Goal: Task Accomplishment & Management: Complete application form

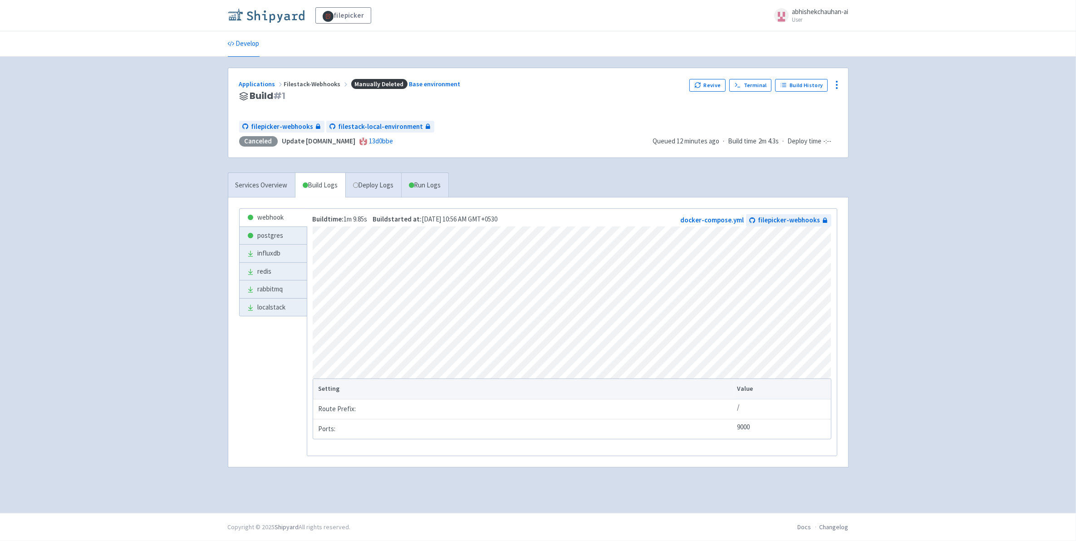
click at [266, 12] on img at bounding box center [266, 15] width 77 height 15
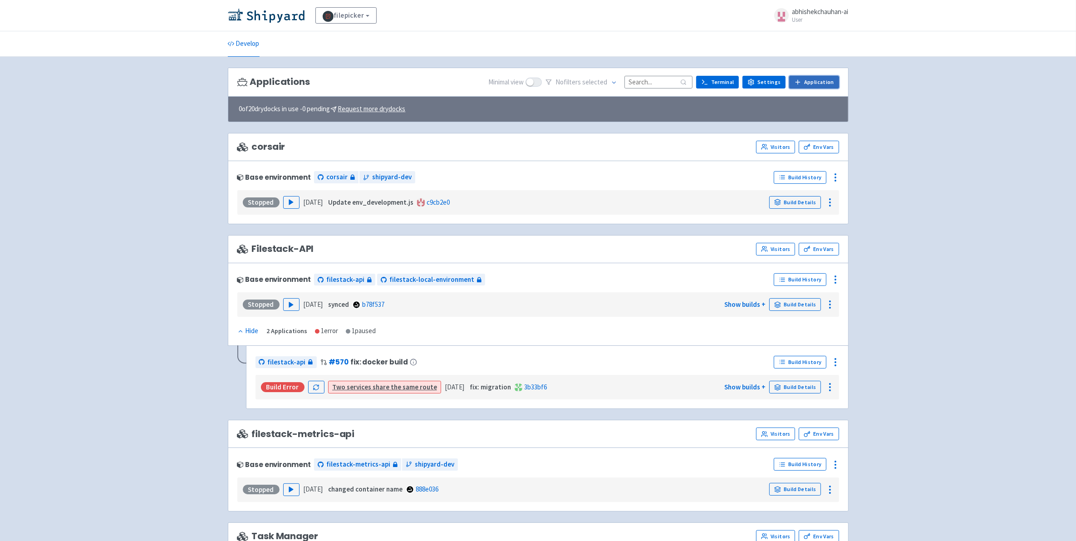
click at [821, 80] on link "Application" at bounding box center [813, 82] width 49 height 13
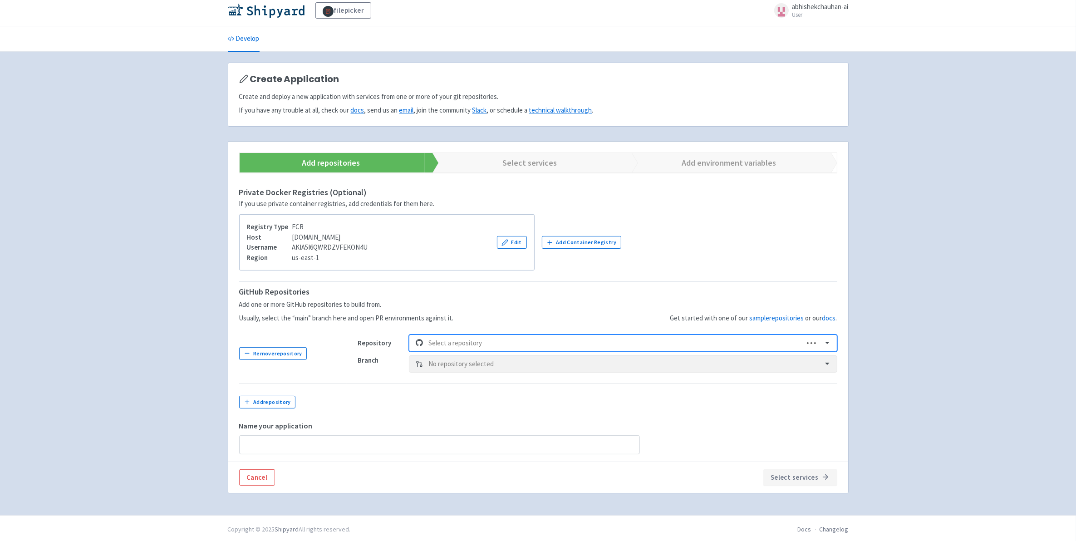
scroll to position [9, 0]
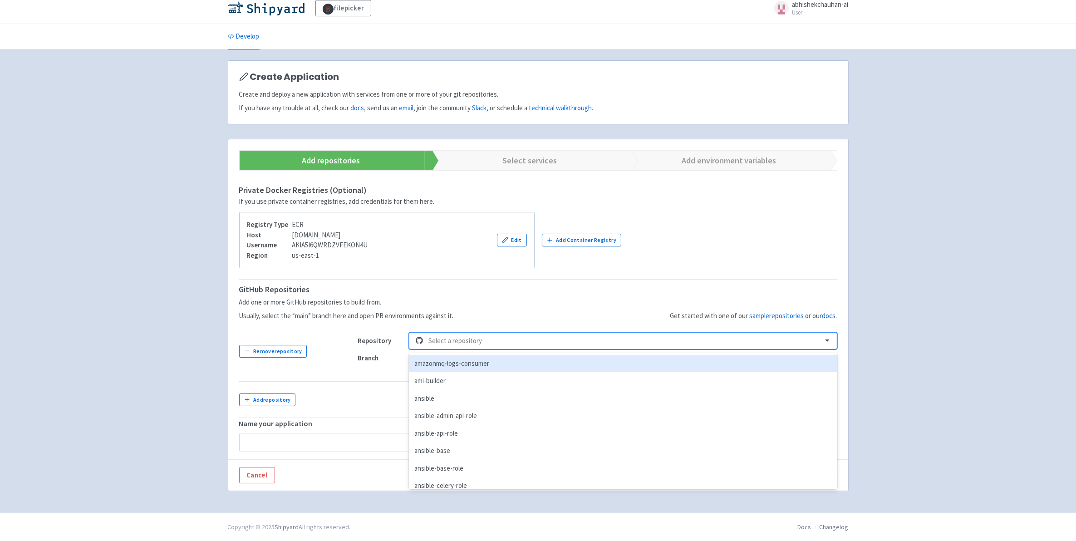
click at [493, 341] on div at bounding box center [622, 341] width 388 height 12
type input "a"
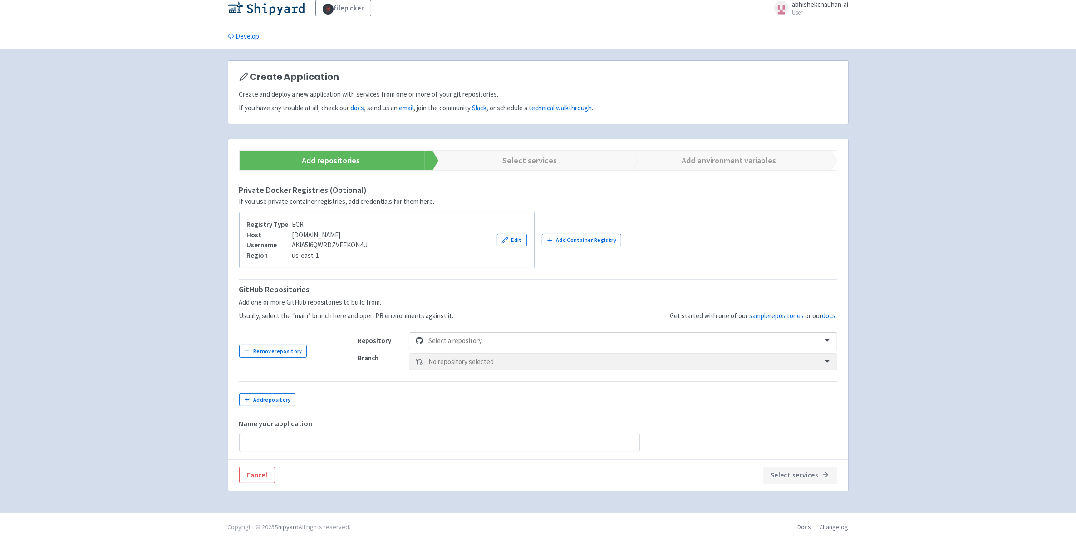
click at [502, 318] on div "Get started with one of our sample repositories or our docs ." at bounding box center [645, 302] width 383 height 38
click at [482, 343] on div at bounding box center [622, 341] width 388 height 12
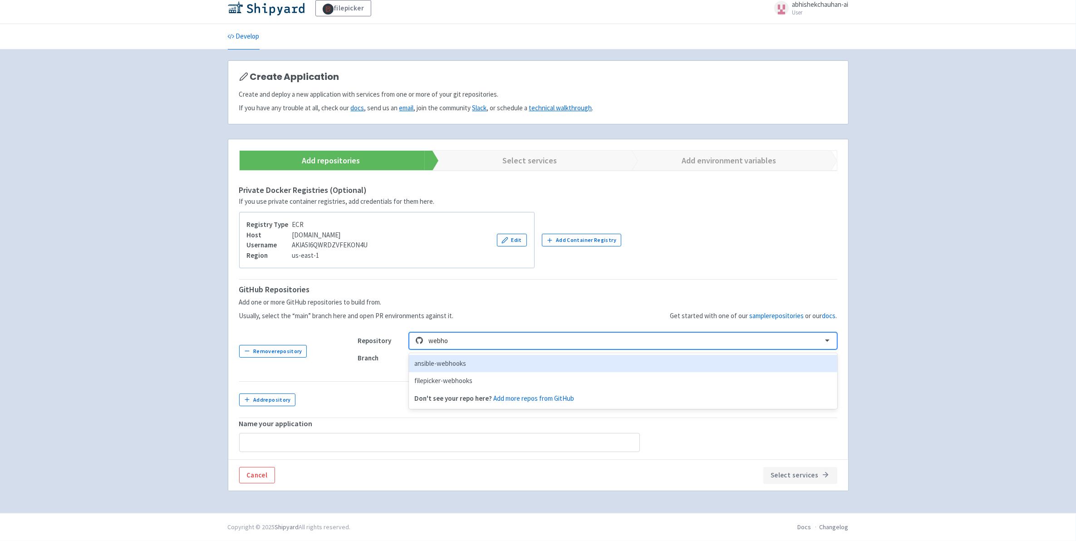
type input "webhoo"
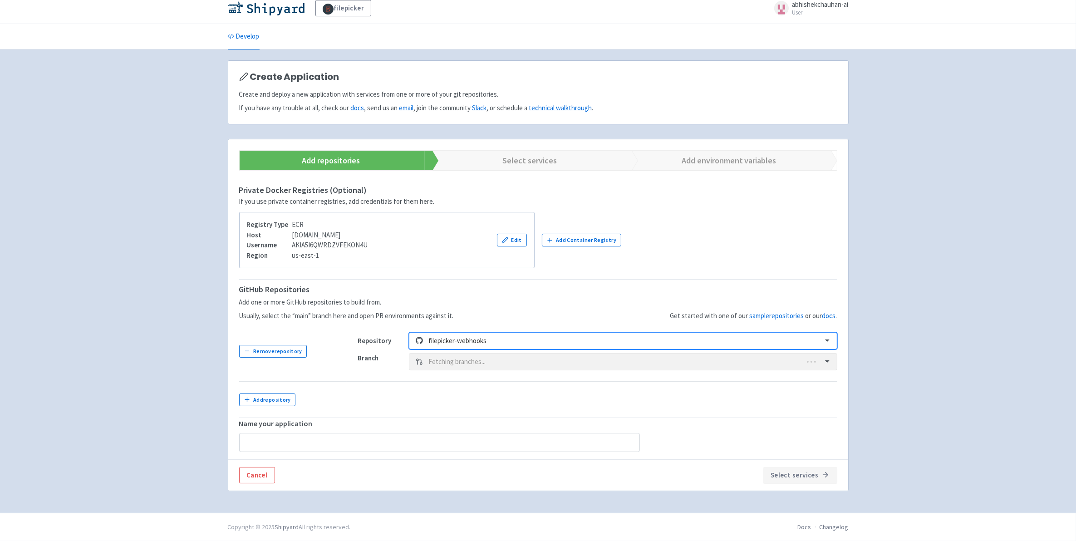
type input "filepicker-webhooks-2"
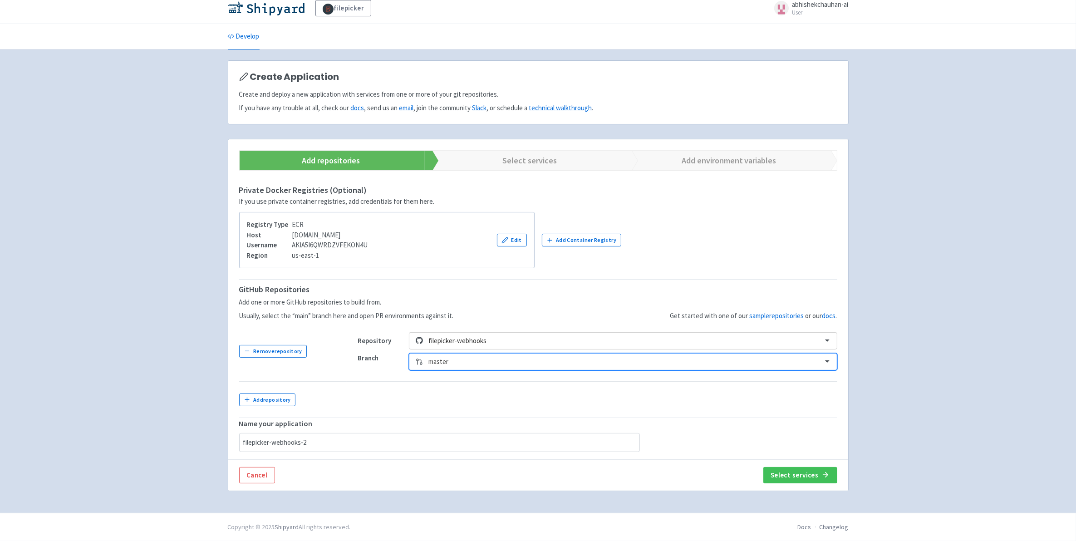
click at [455, 360] on div at bounding box center [622, 362] width 388 height 12
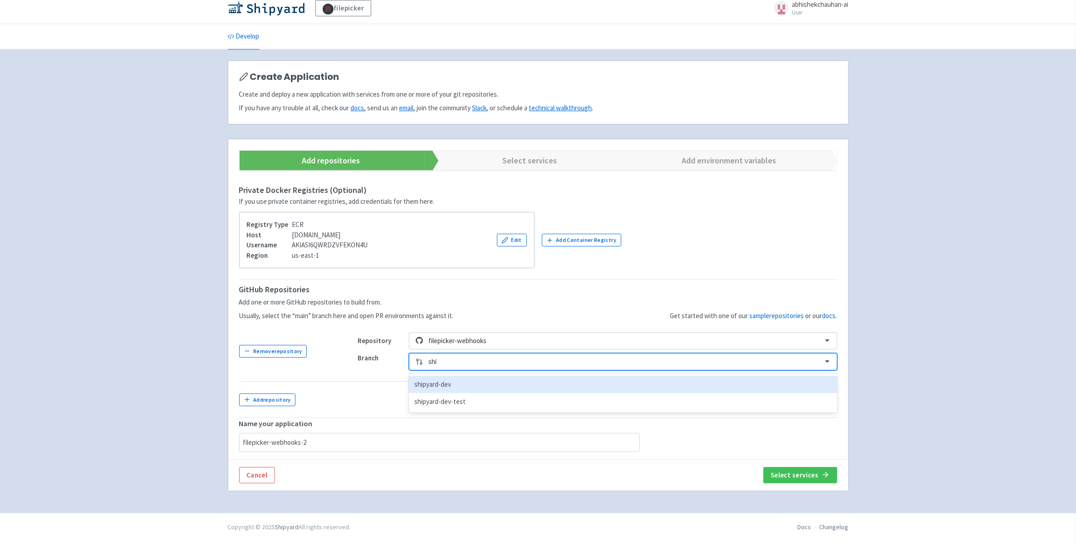
type input "ship"
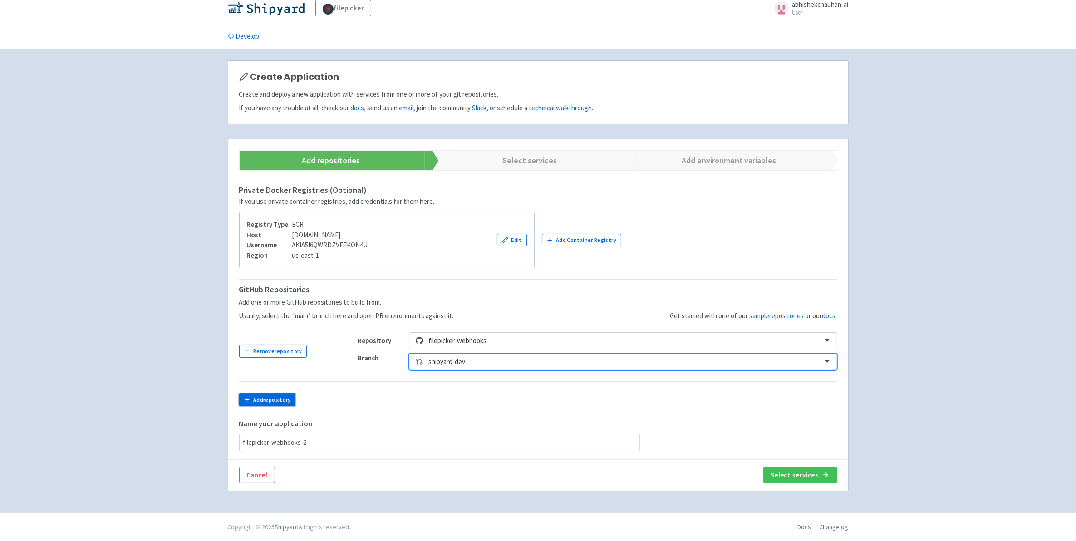
click at [286, 402] on button "Add repository" at bounding box center [267, 399] width 57 height 13
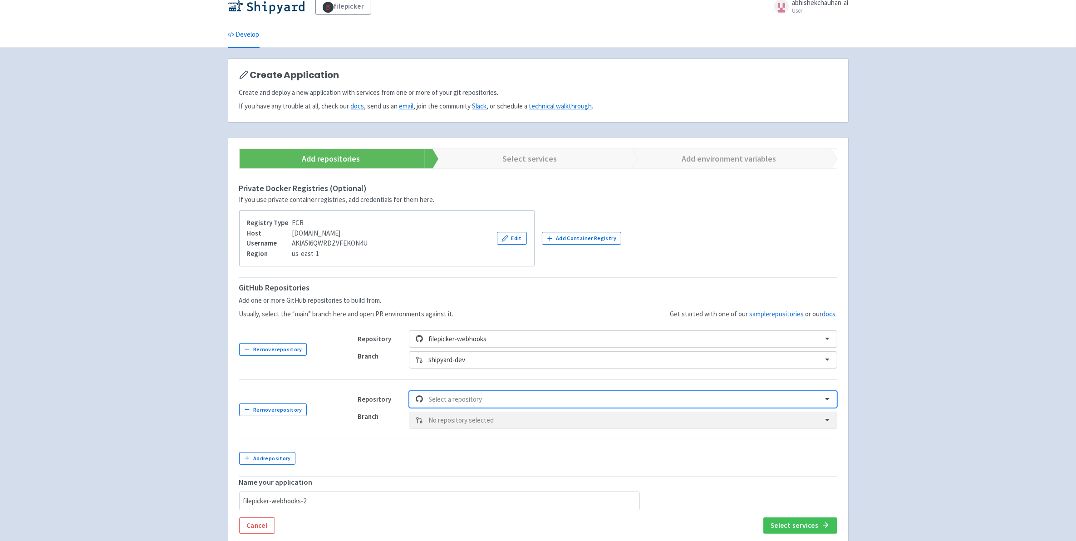
click at [489, 405] on div "option , selected. Select is focused ,type to refine list, press Down to open t…" at bounding box center [623, 399] width 428 height 17
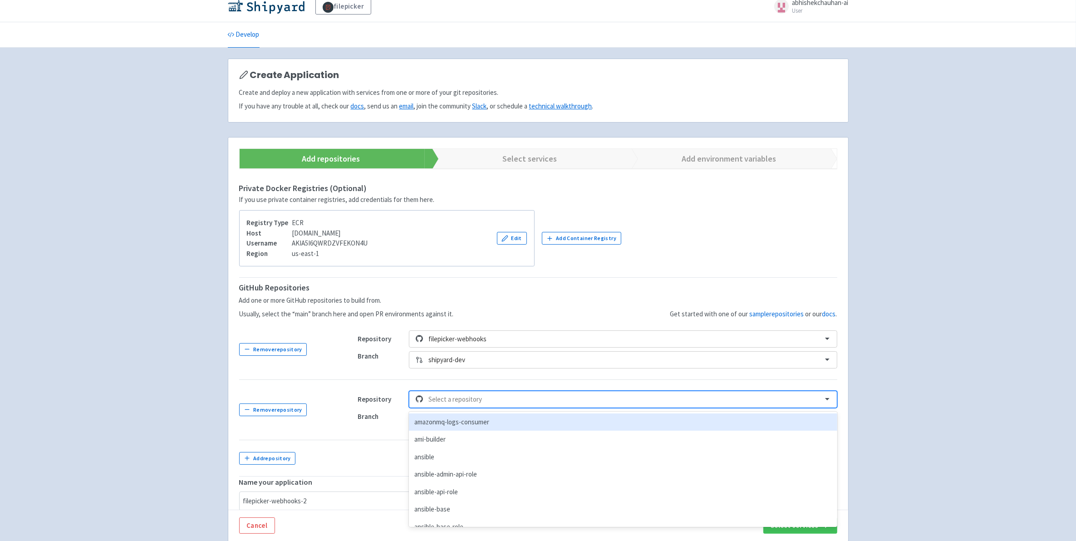
scroll to position [21, 0]
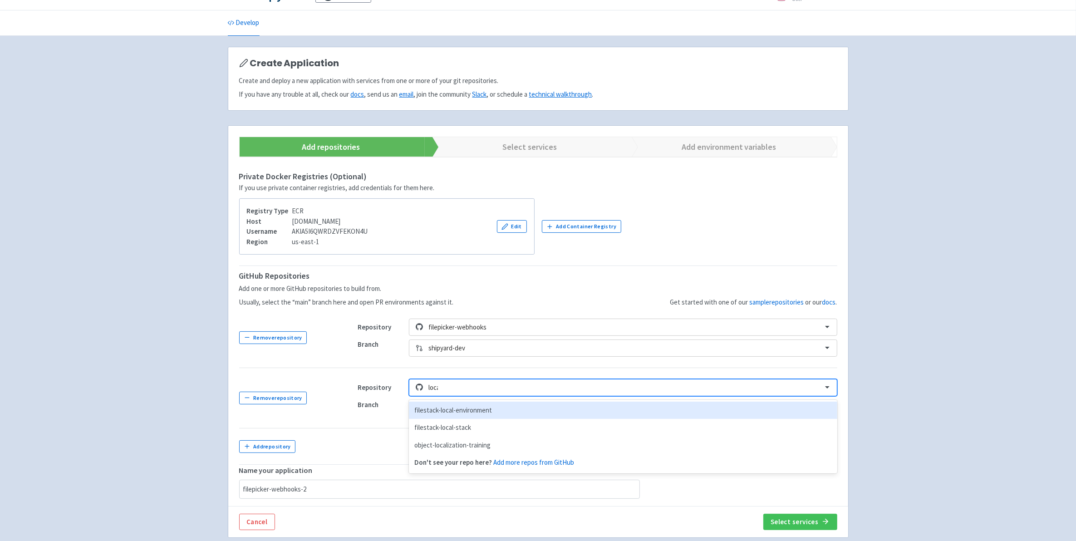
type input "local"
click at [488, 407] on div "filestack-local-environment" at bounding box center [623, 411] width 428 height 18
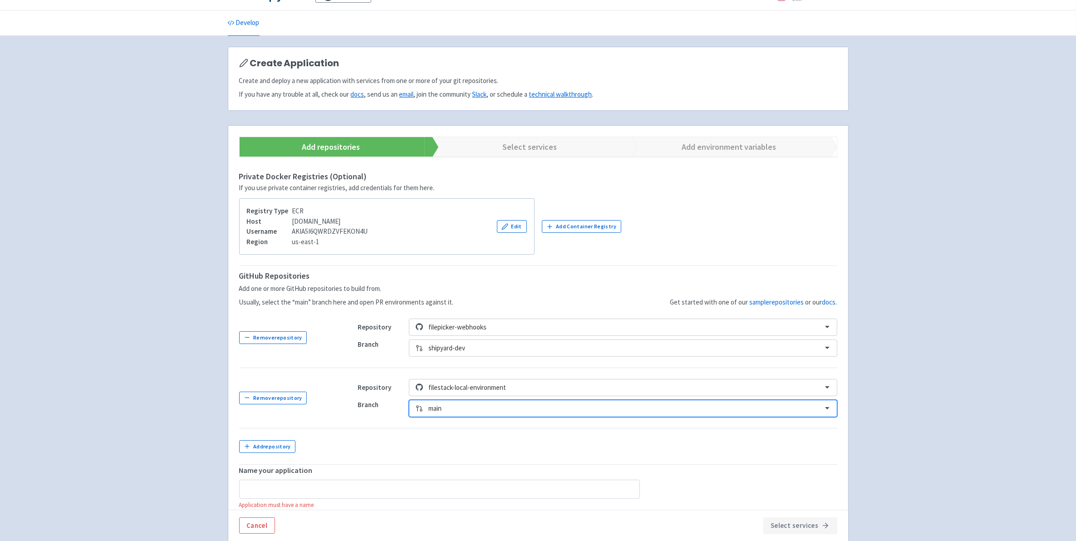
click at [450, 409] on div at bounding box center [622, 409] width 388 height 12
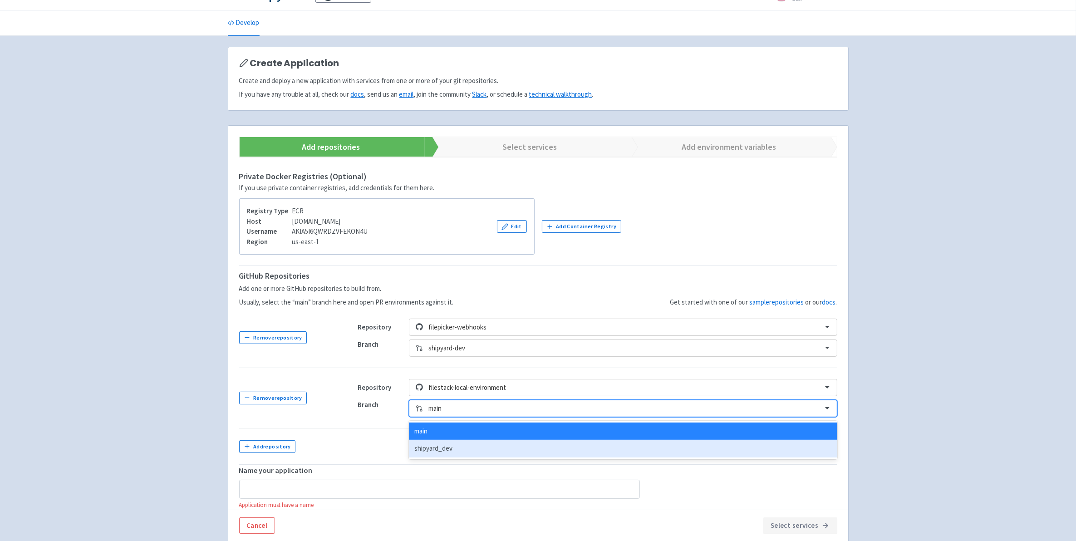
click at [434, 446] on div "shipyard_dev" at bounding box center [623, 449] width 428 height 18
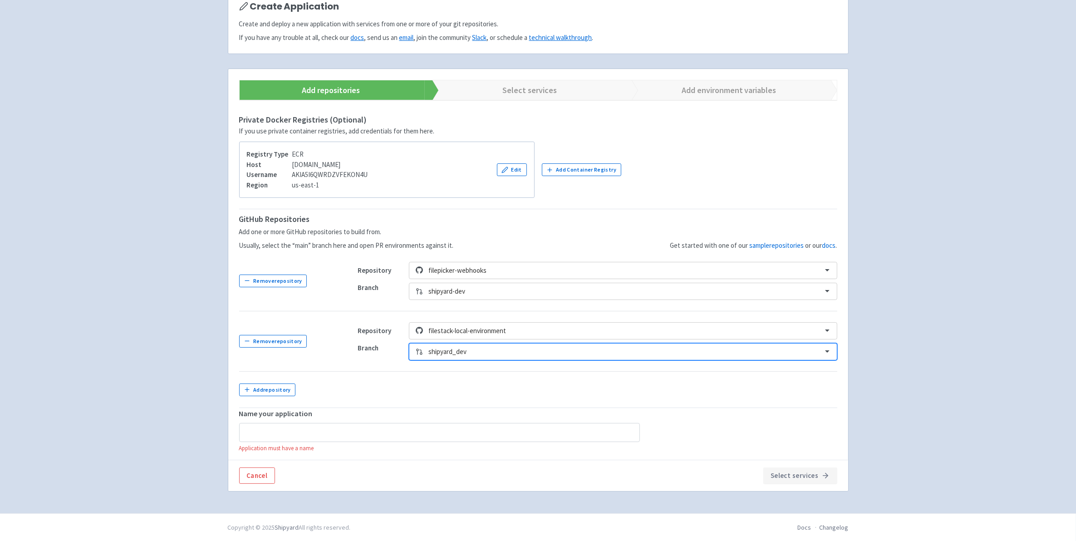
scroll to position [80, 0]
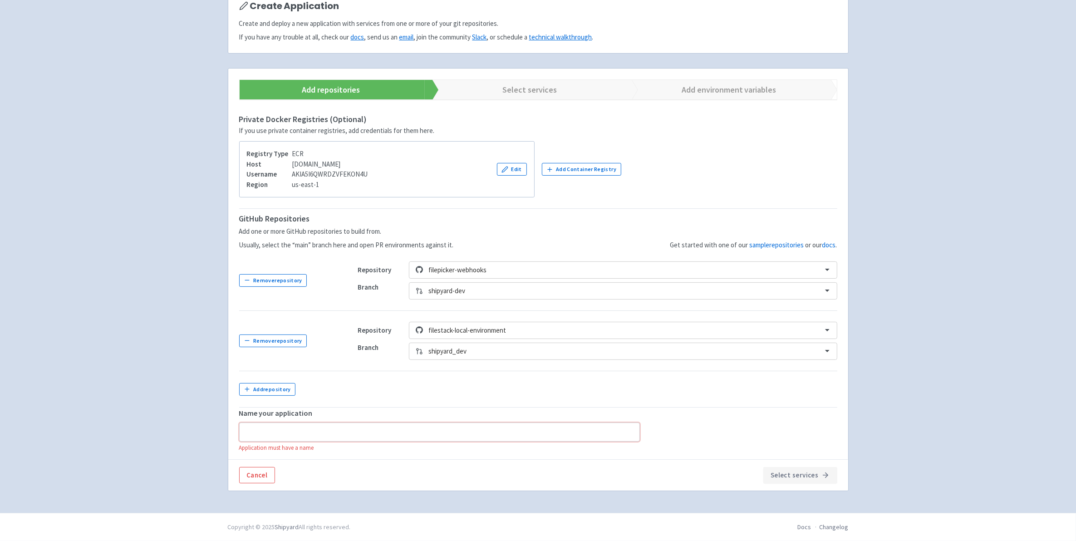
click at [305, 430] on input "text" at bounding box center [439, 432] width 401 height 19
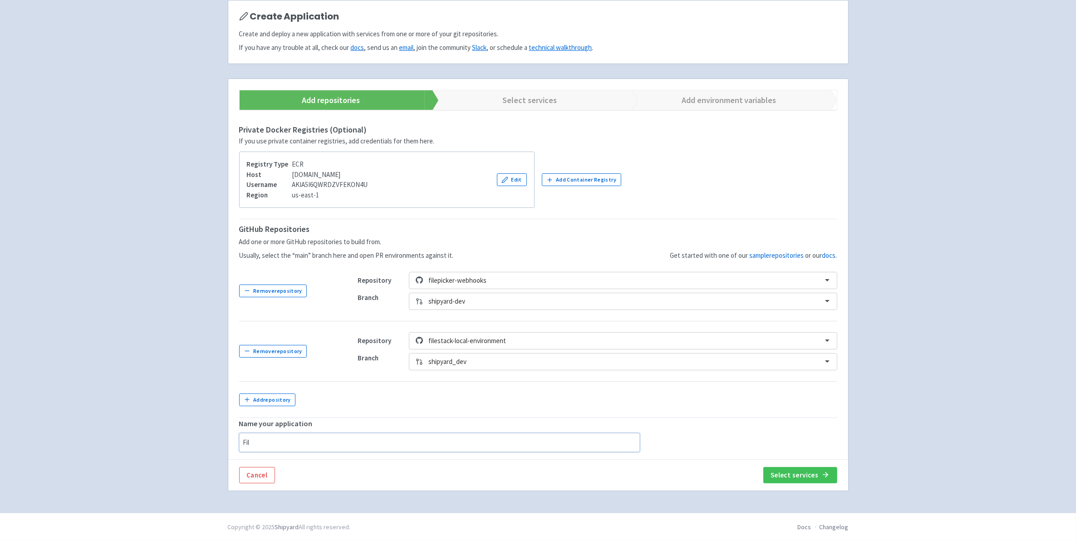
scroll to position [69, 0]
type input "Filestack-webhooks"
click at [810, 471] on button "Select services" at bounding box center [800, 475] width 74 height 16
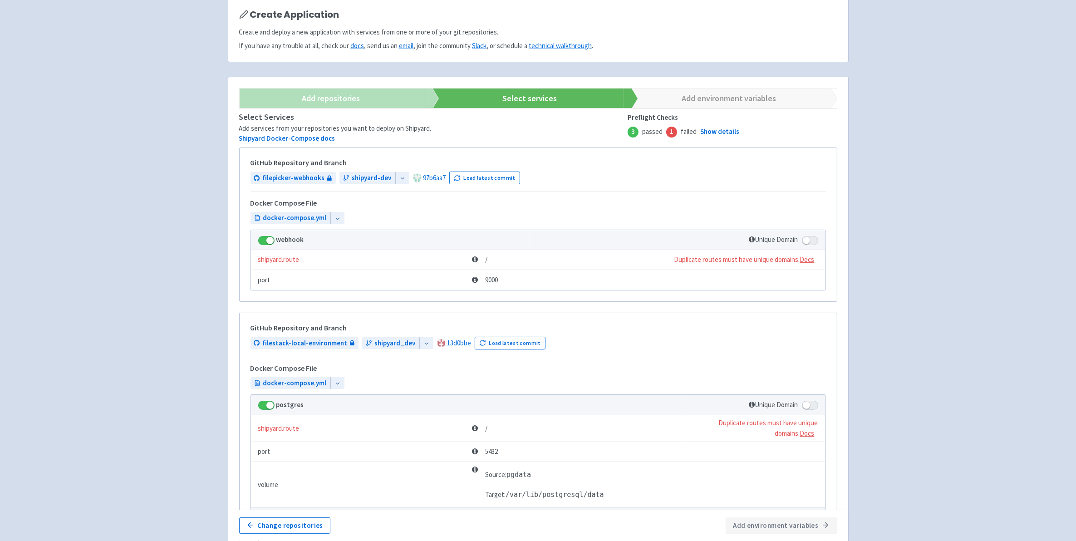
click at [819, 240] on td "Unique Domain" at bounding box center [677, 240] width 295 height 20
click at [815, 240] on span at bounding box center [810, 240] width 16 height 9
click at [808, 240] on input "checkbox" at bounding box center [805, 238] width 6 height 6
checkbox input "true"
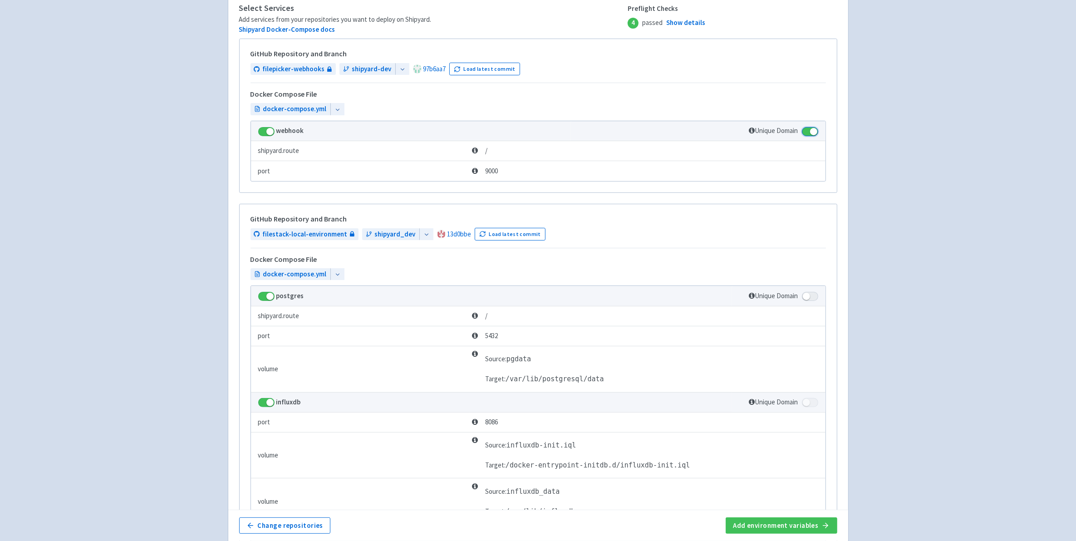
scroll to position [183, 0]
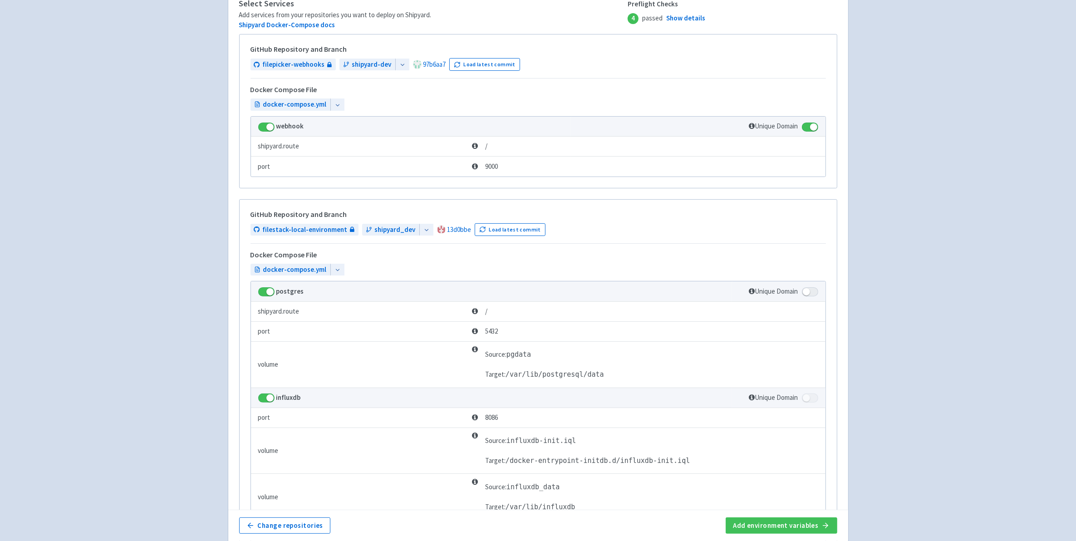
click at [336, 105] on icon at bounding box center [337, 105] width 6 height 6
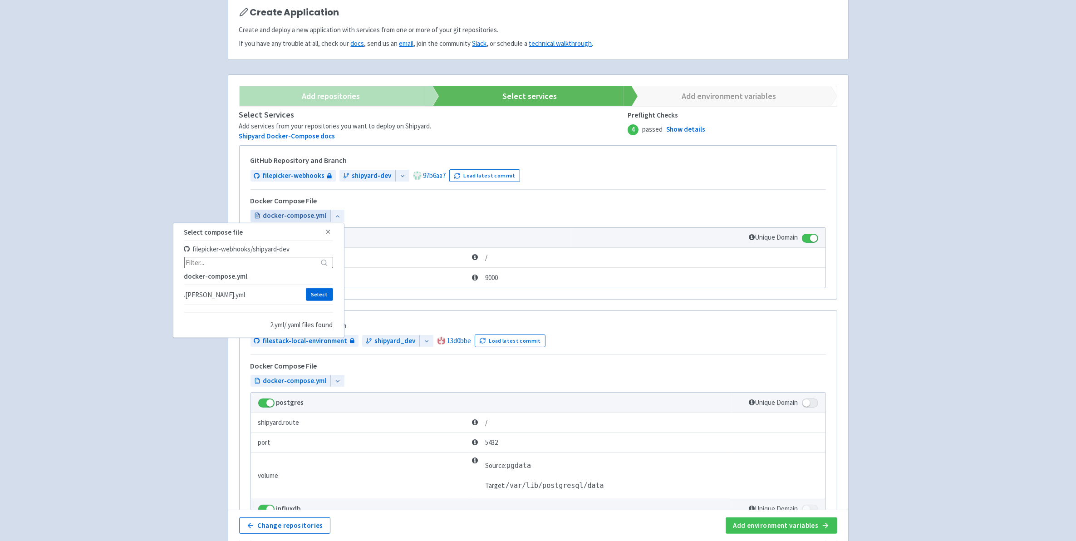
scroll to position [69, 0]
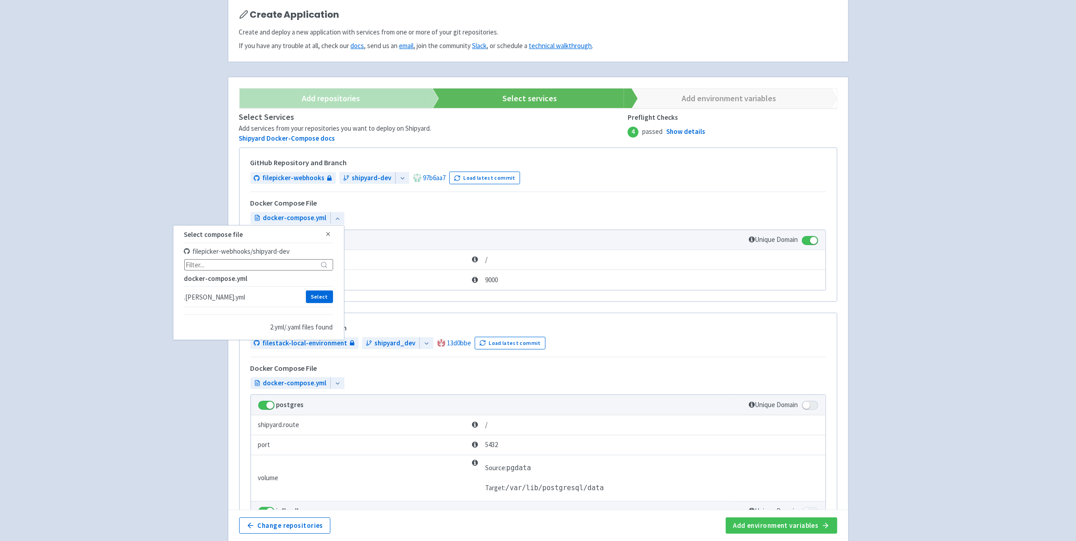
click at [424, 195] on div "GitHub Repository and Branch filepicker-webhooks shipyard-dev 97b6aa7 Load late…" at bounding box center [538, 191] width 575 height 65
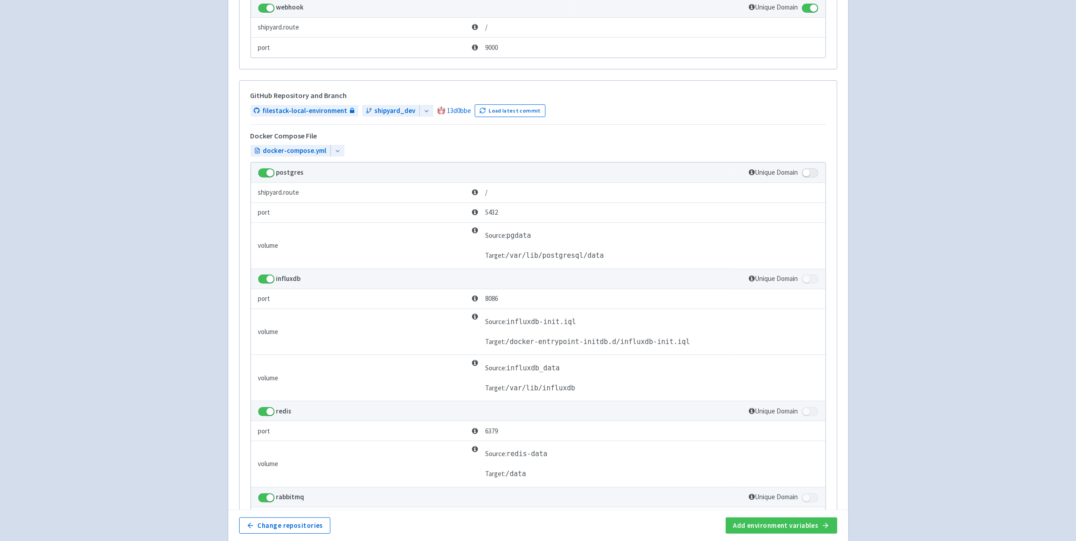
scroll to position [296, 0]
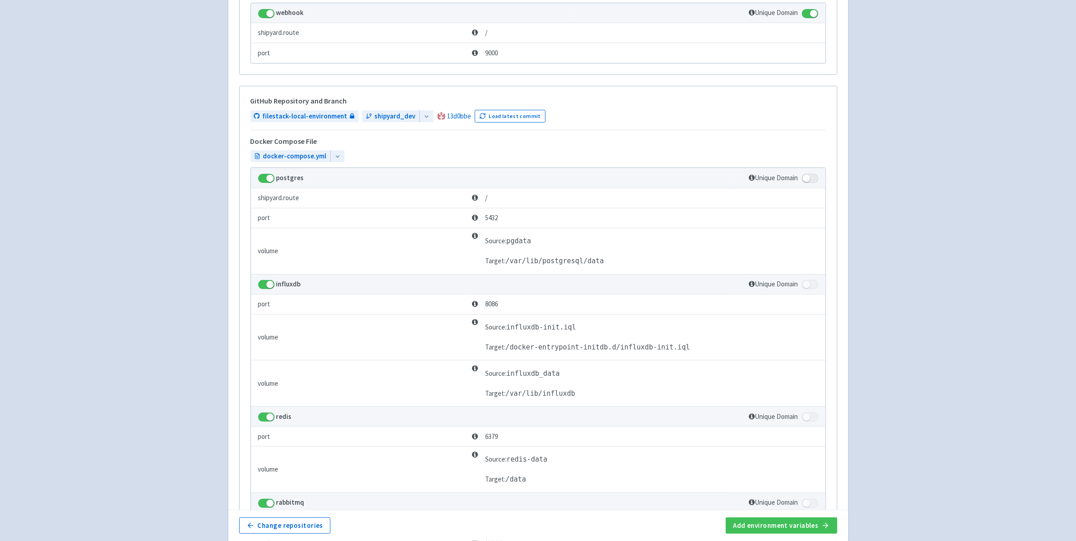
drag, startPoint x: 825, startPoint y: 199, endPoint x: 816, endPoint y: 191, distance: 11.9
click at [821, 197] on td at bounding box center [778, 198] width 93 height 20
click at [811, 183] on span at bounding box center [810, 178] width 16 height 9
click at [808, 179] on input "checkbox" at bounding box center [805, 176] width 6 height 6
checkbox input "true"
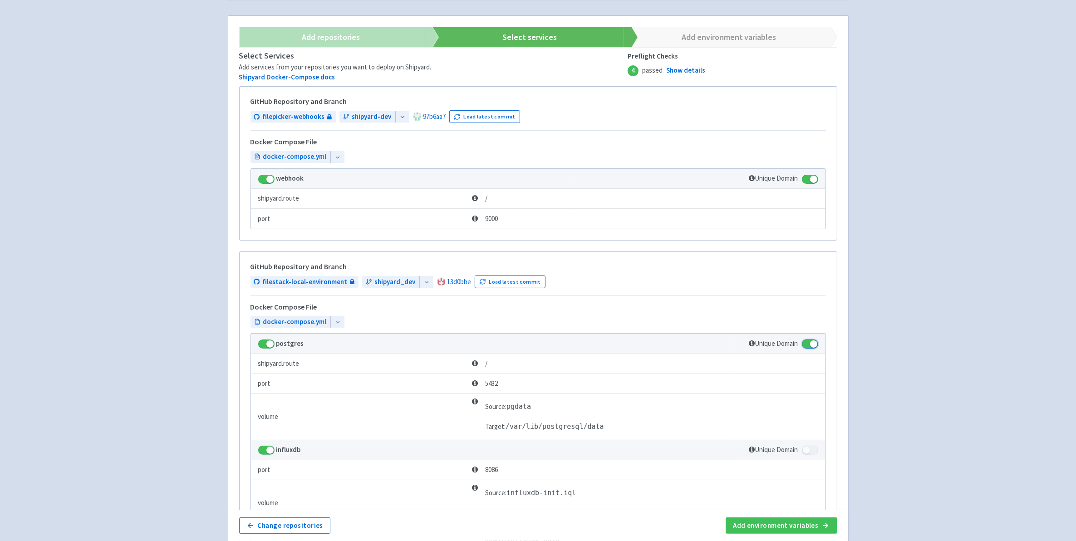
scroll to position [126, 0]
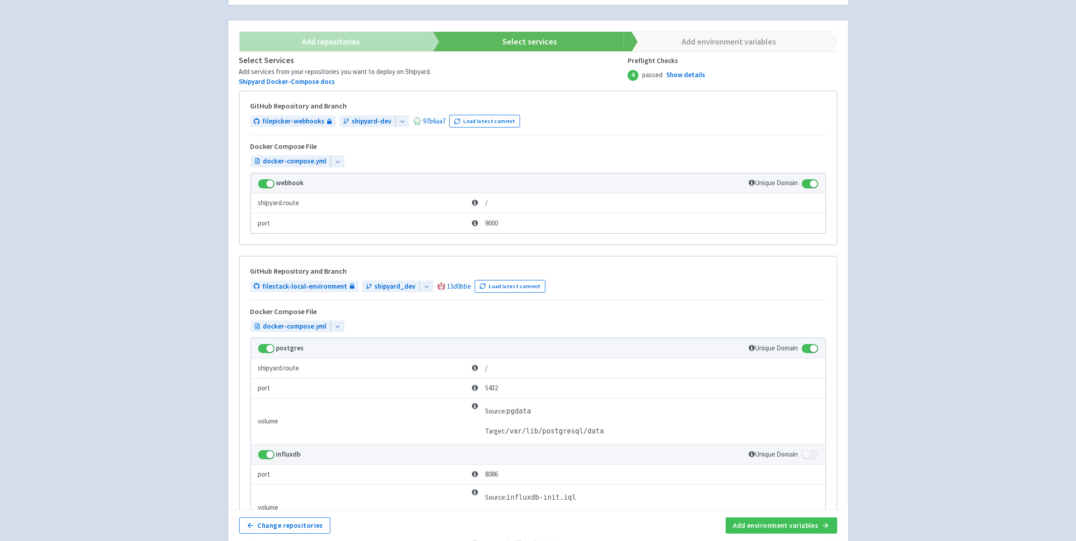
drag, startPoint x: 806, startPoint y: 180, endPoint x: 811, endPoint y: 211, distance: 31.7
click at [806, 182] on span at bounding box center [810, 183] width 16 height 9
click at [806, 182] on input "checkbox" at bounding box center [805, 181] width 6 height 6
checkbox input "false"
click at [816, 348] on span at bounding box center [810, 348] width 16 height 9
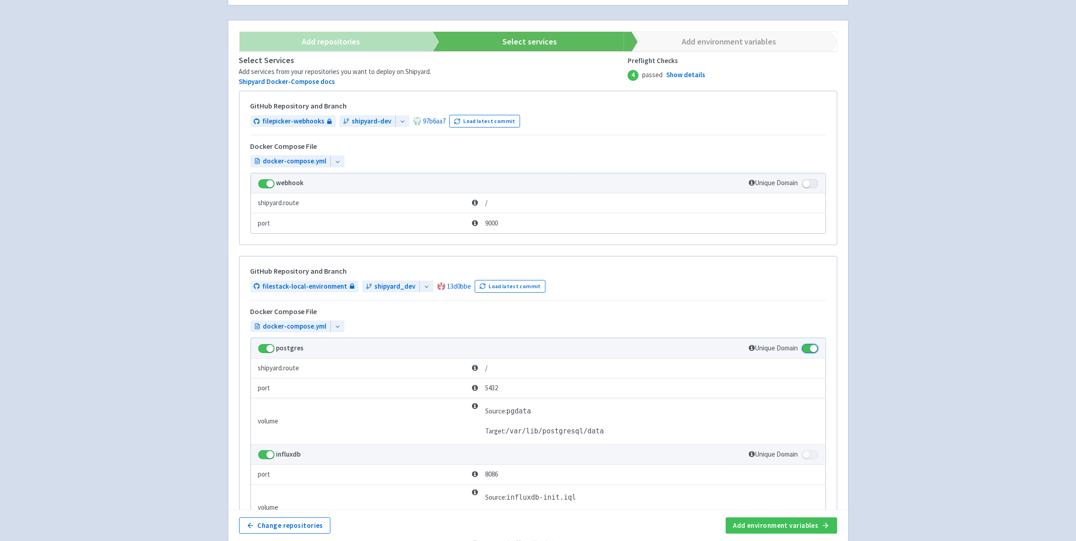
click at [808, 348] on input "checkbox" at bounding box center [805, 346] width 6 height 6
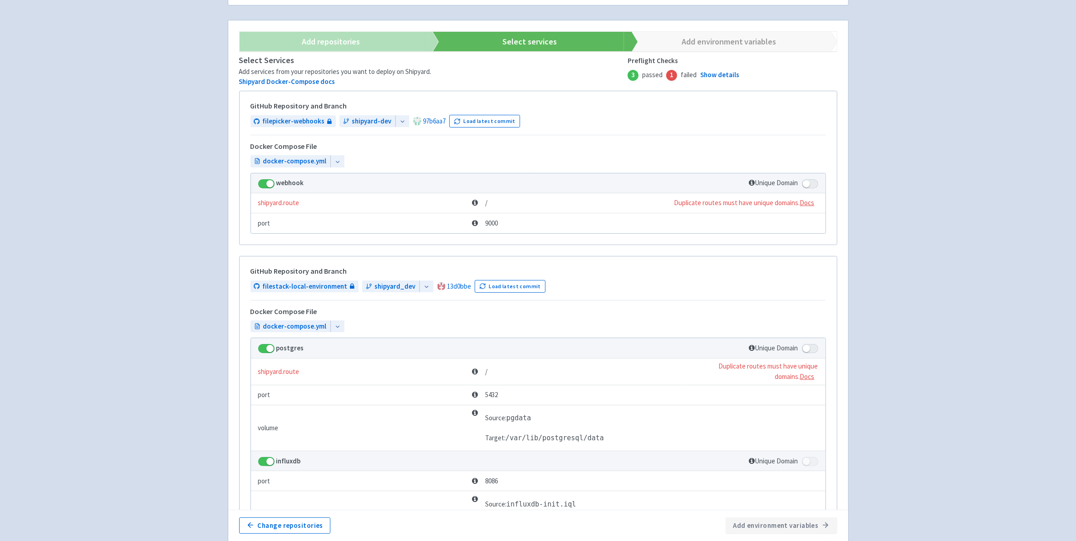
click at [811, 350] on span at bounding box center [810, 348] width 16 height 9
click at [808, 349] on input "checkbox" at bounding box center [805, 346] width 6 height 6
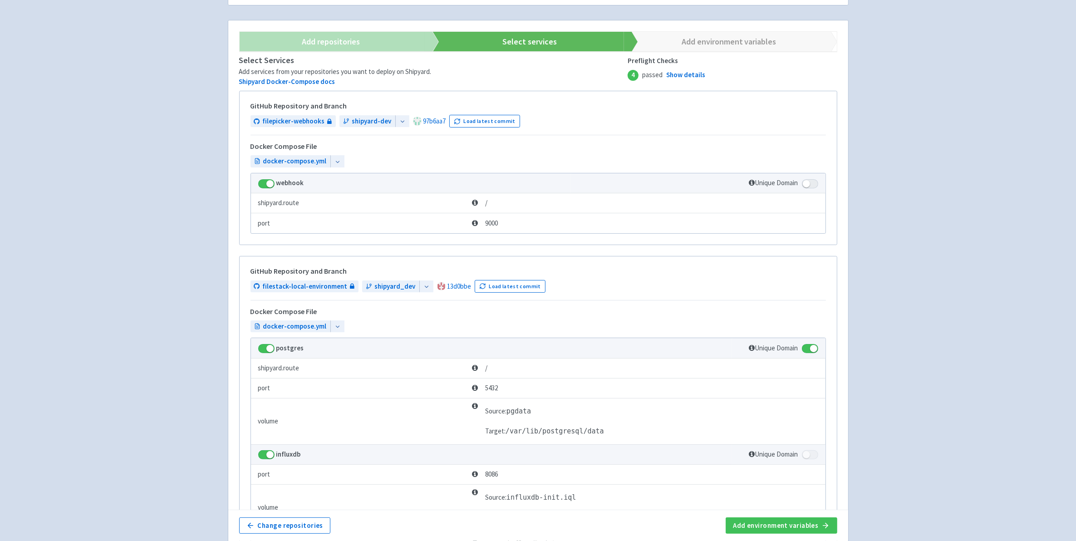
click at [811, 350] on span at bounding box center [810, 348] width 16 height 9
click at [808, 349] on input "checkbox" at bounding box center [805, 346] width 6 height 6
checkbox input "false"
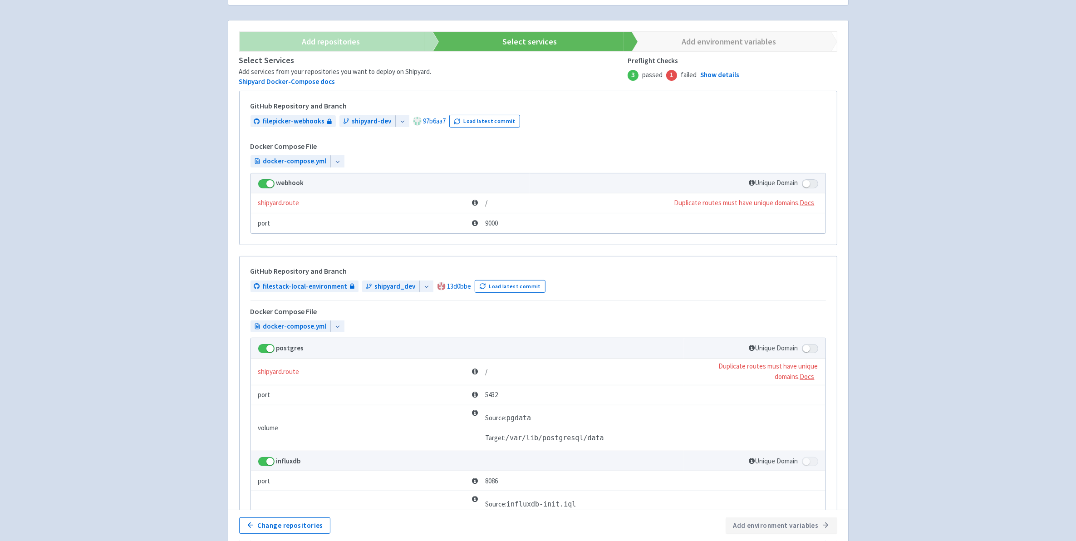
click at [809, 184] on span at bounding box center [810, 183] width 16 height 9
click at [808, 184] on input "checkbox" at bounding box center [805, 181] width 6 height 6
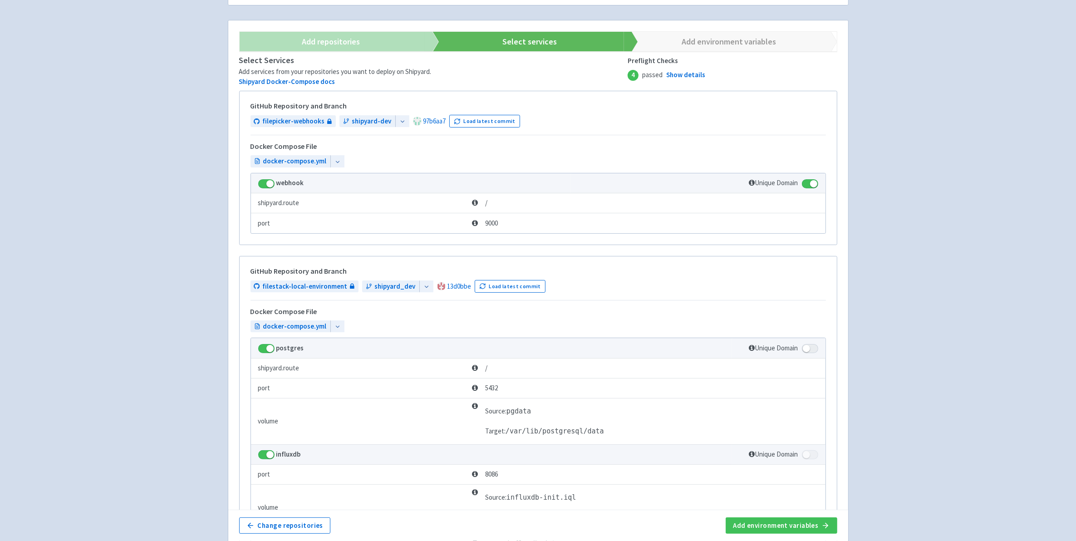
click at [809, 184] on span at bounding box center [810, 183] width 16 height 9
click at [808, 184] on input "checkbox" at bounding box center [805, 181] width 6 height 6
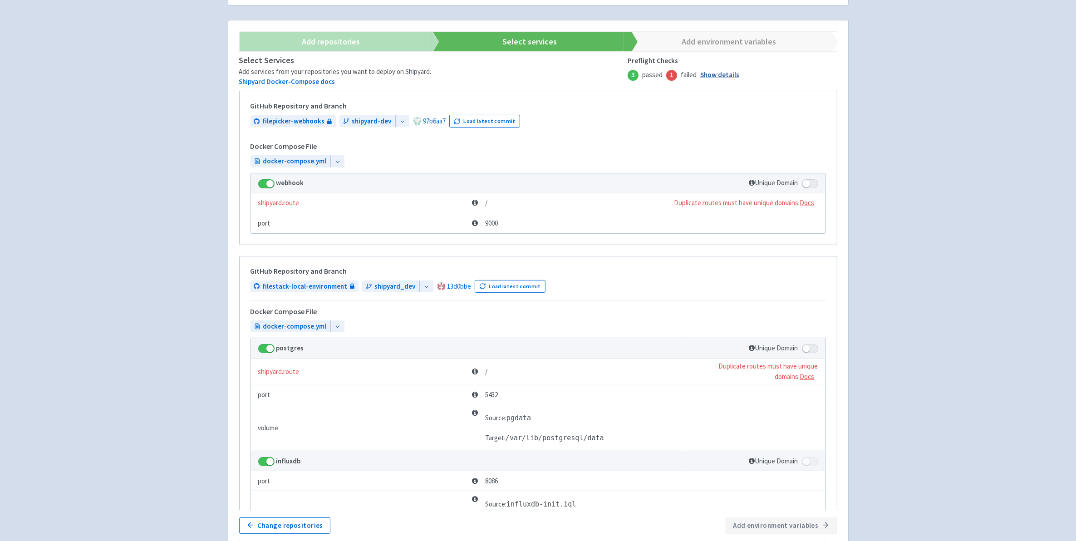
click at [715, 75] on link "Show details" at bounding box center [719, 75] width 39 height 10
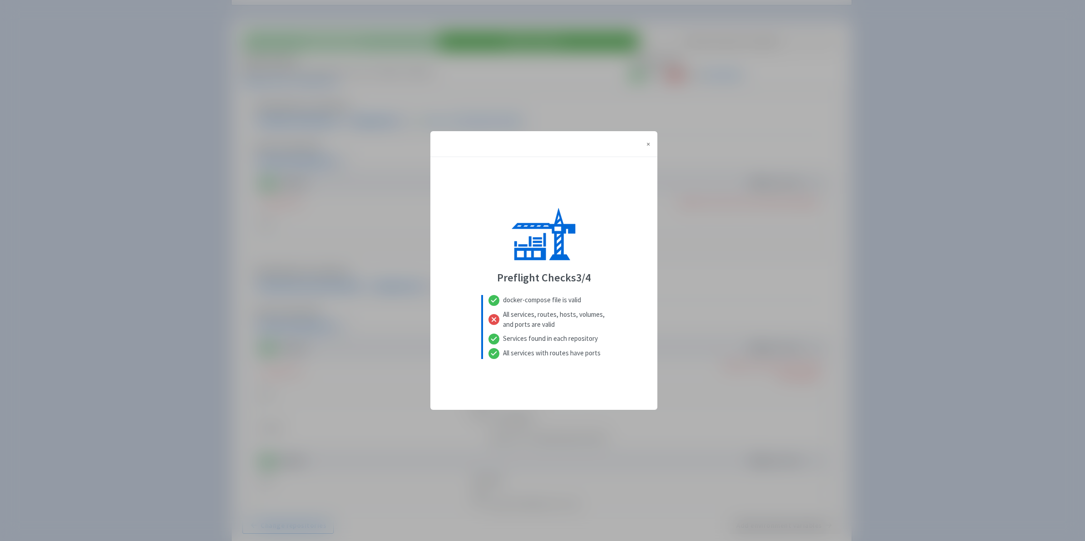
click at [708, 153] on div "× Close Preflight Checks 3 / 4 docker-compose file is valid All services, route…" at bounding box center [542, 270] width 1085 height 541
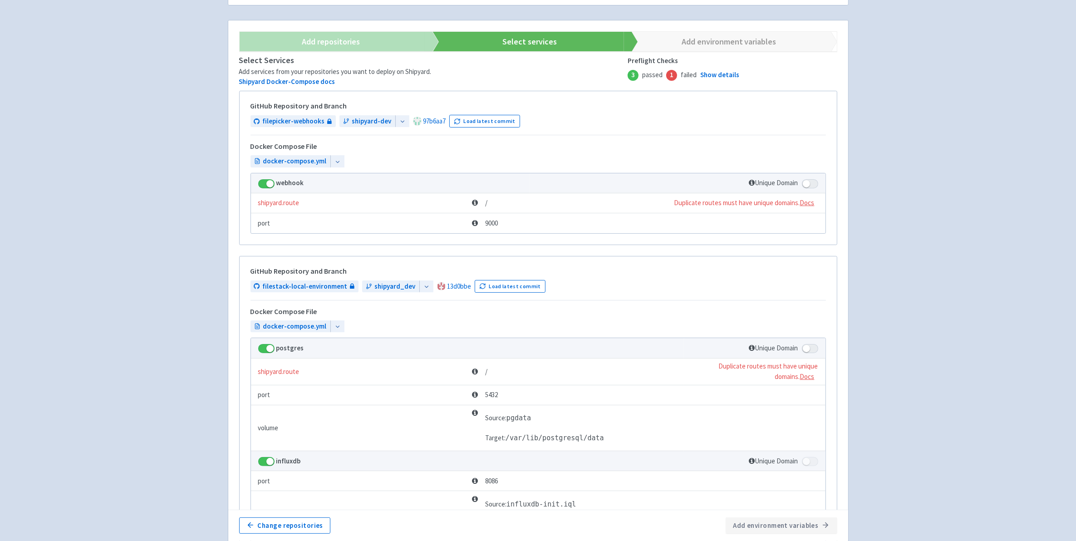
click at [812, 179] on label at bounding box center [810, 183] width 16 height 10
click at [808, 179] on input "checkbox" at bounding box center [805, 181] width 6 height 6
checkbox input "true"
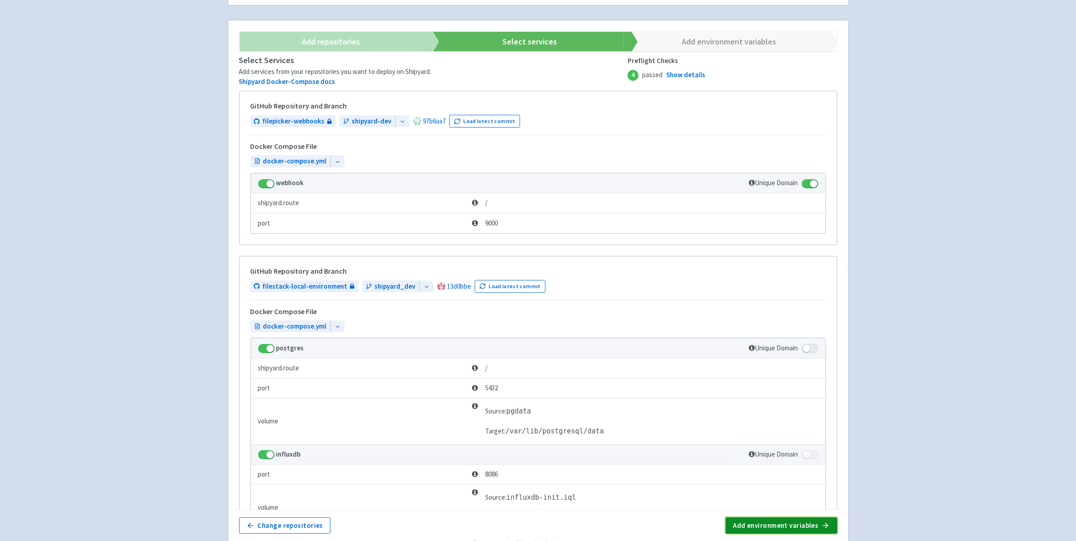
click at [774, 529] on button "Add environment variables" at bounding box center [781, 525] width 111 height 16
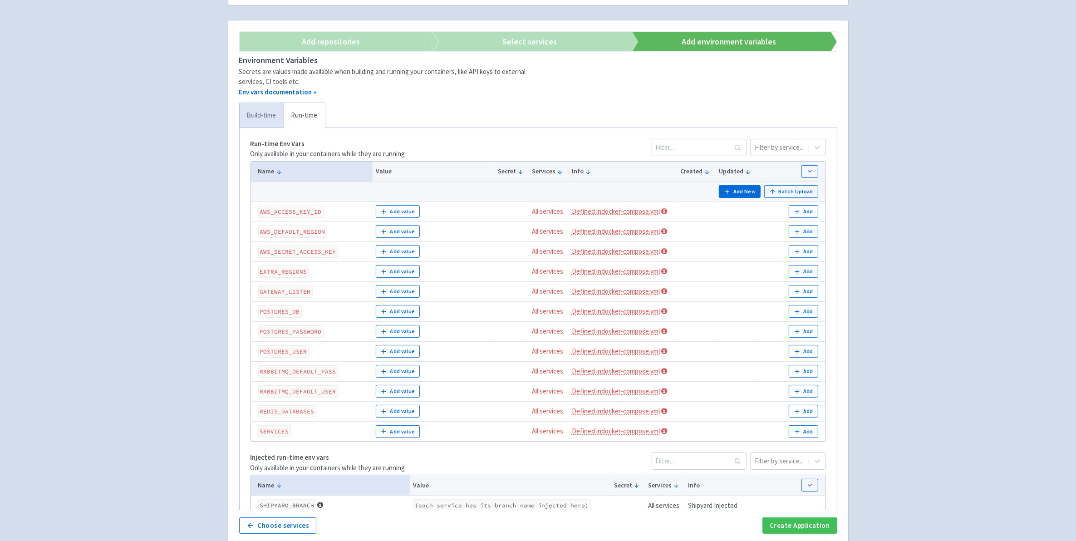
click at [263, 120] on link "Build-time" at bounding box center [262, 115] width 44 height 25
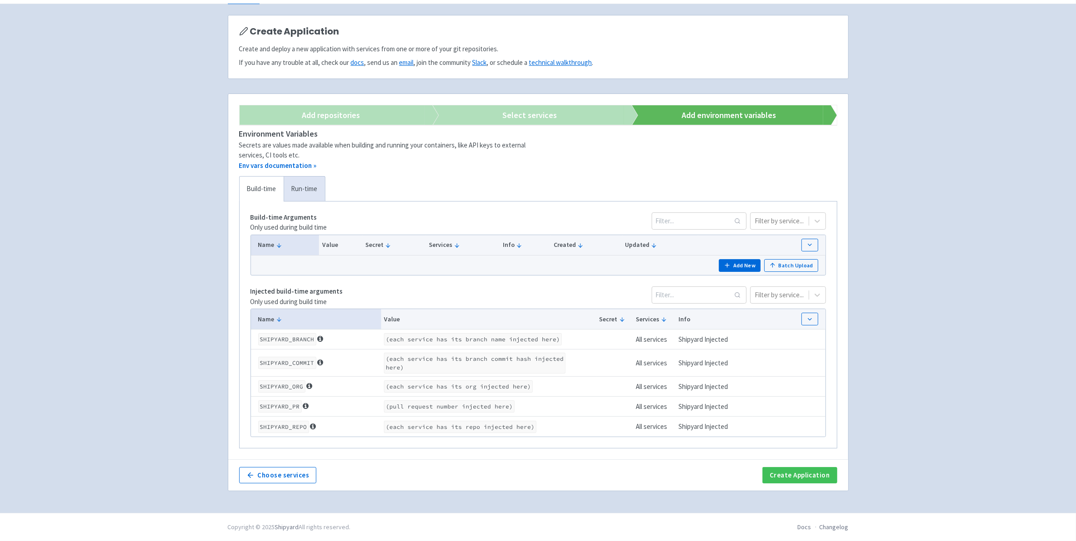
scroll to position [55, 0]
click at [310, 191] on link "Run-time" at bounding box center [304, 189] width 41 height 25
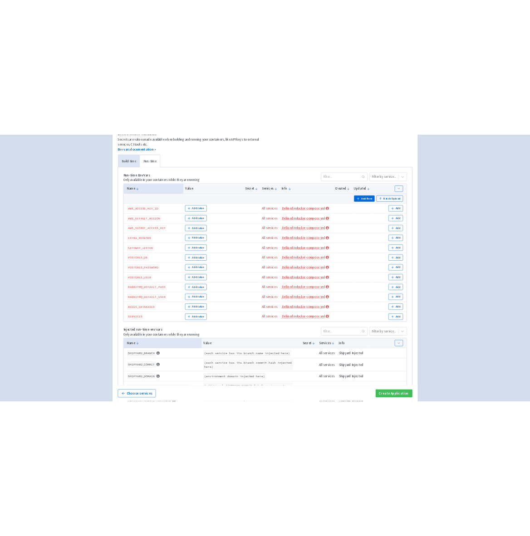
scroll to position [112, 0]
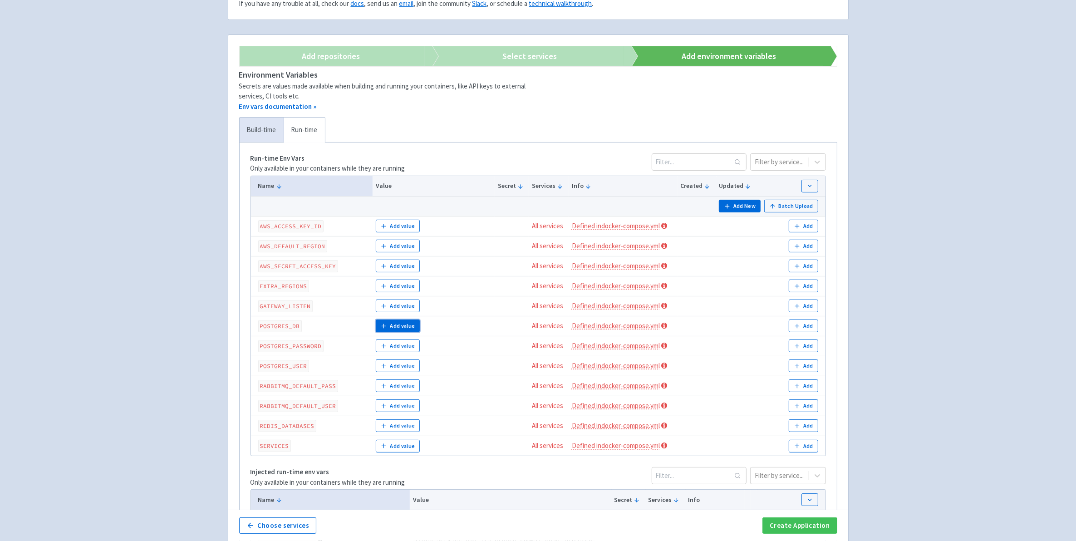
click at [394, 329] on button "Add value" at bounding box center [398, 326] width 44 height 13
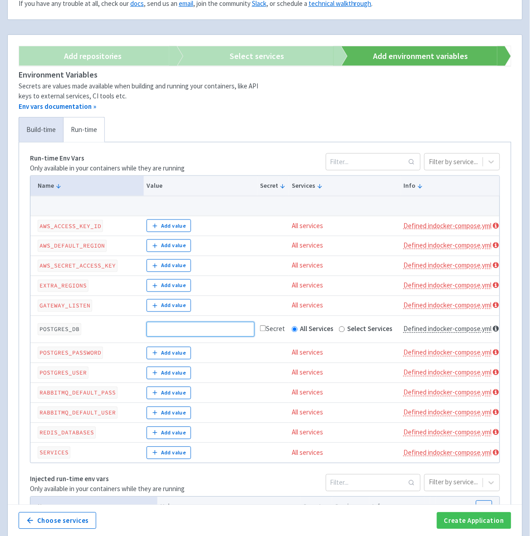
paste input "filepicker"
click at [178, 357] on button "Add value" at bounding box center [169, 353] width 44 height 13
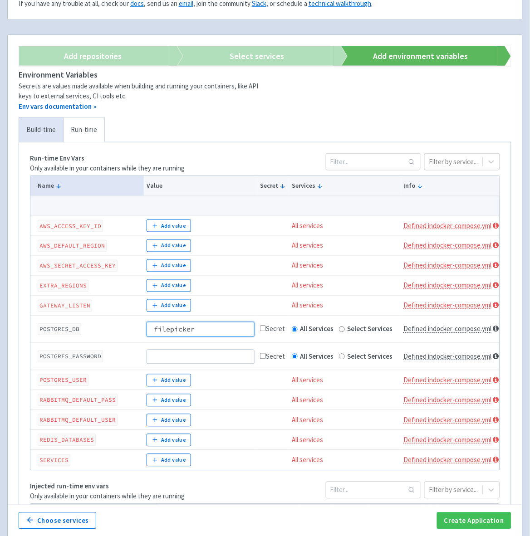
click at [154, 329] on input "filepicker" at bounding box center [201, 329] width 108 height 15
type input "filepicker"
click at [198, 357] on input at bounding box center [201, 357] width 108 height 15
type input "v"
paste input "postgres"
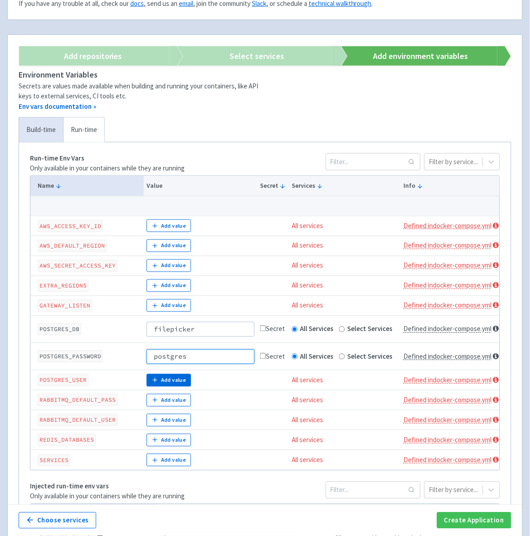
type input "postgres"
click at [167, 383] on button "Add value" at bounding box center [169, 380] width 44 height 13
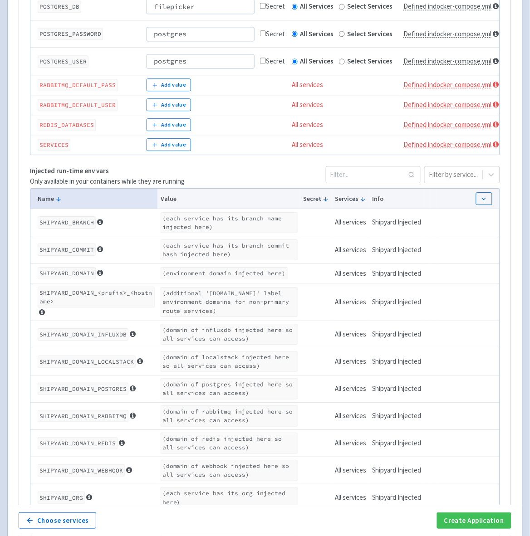
scroll to position [452, 0]
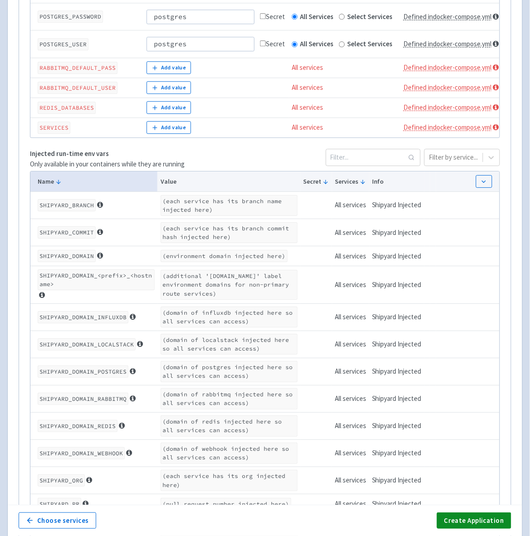
type input "postgres"
click at [472, 525] on button "Create Application" at bounding box center [474, 521] width 74 height 16
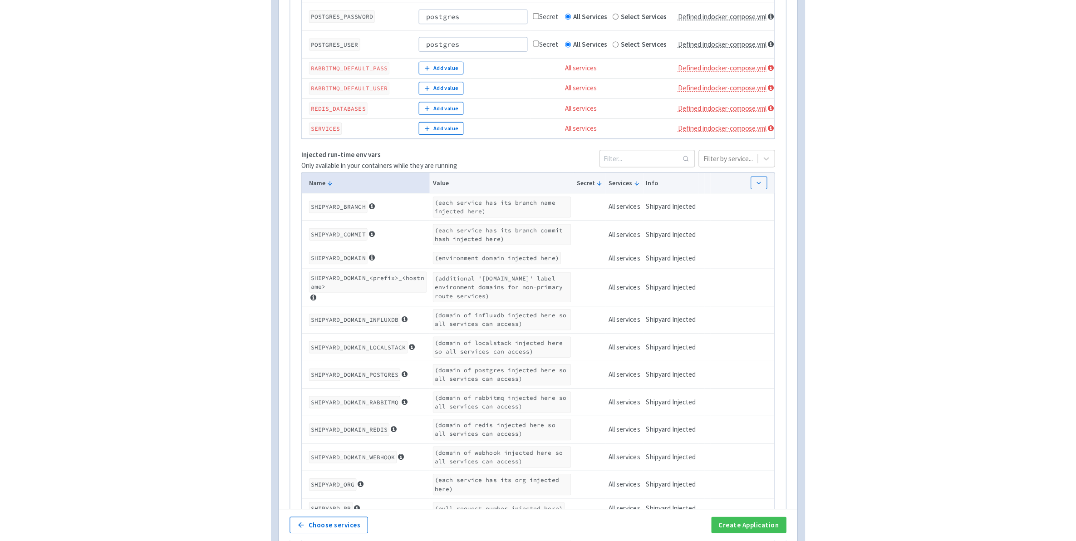
scroll to position [0, 0]
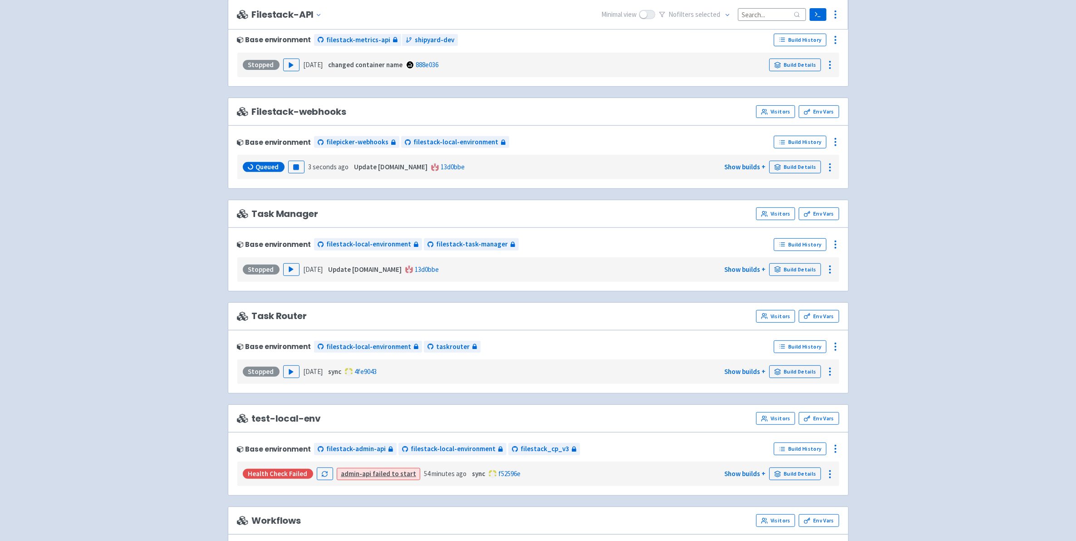
scroll to position [454, 0]
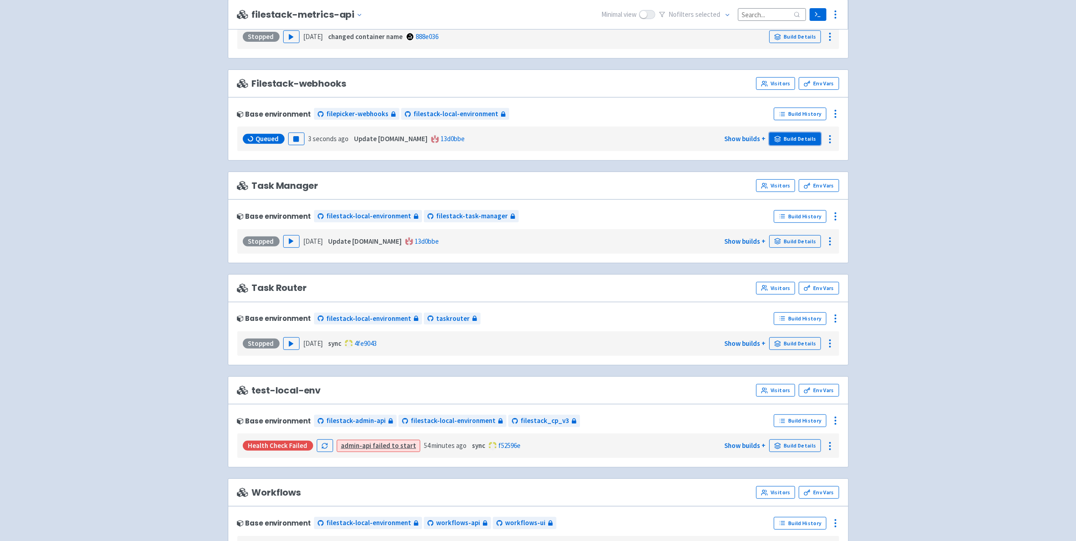
click at [806, 140] on link "Build Details" at bounding box center [795, 139] width 52 height 13
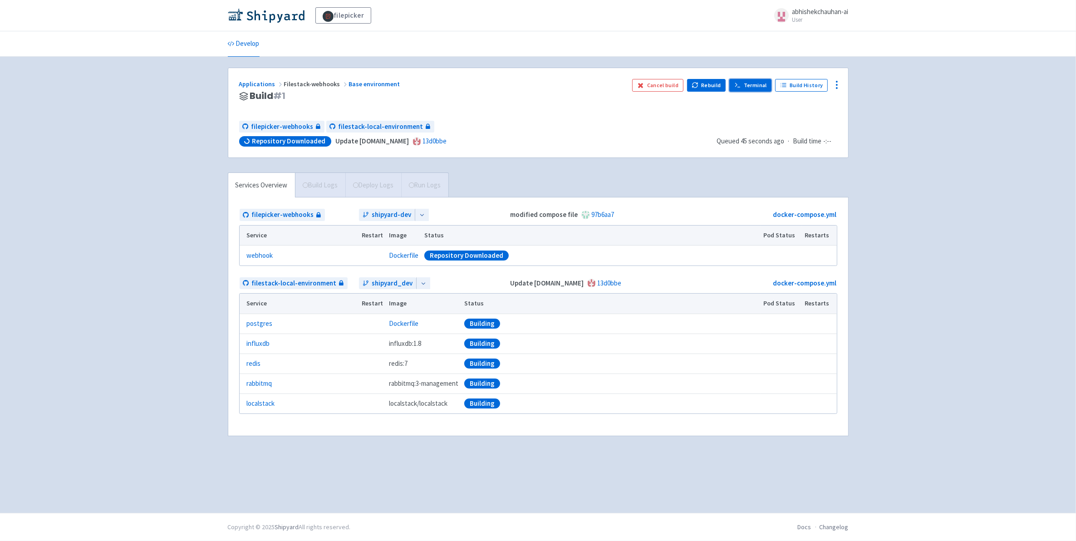
click at [759, 88] on link "Terminal" at bounding box center [750, 85] width 42 height 13
click at [319, 193] on span "Build Logs" at bounding box center [320, 185] width 50 height 25
click at [319, 193] on link "Build Logs ( 5 / 6 )" at bounding box center [327, 185] width 64 height 25
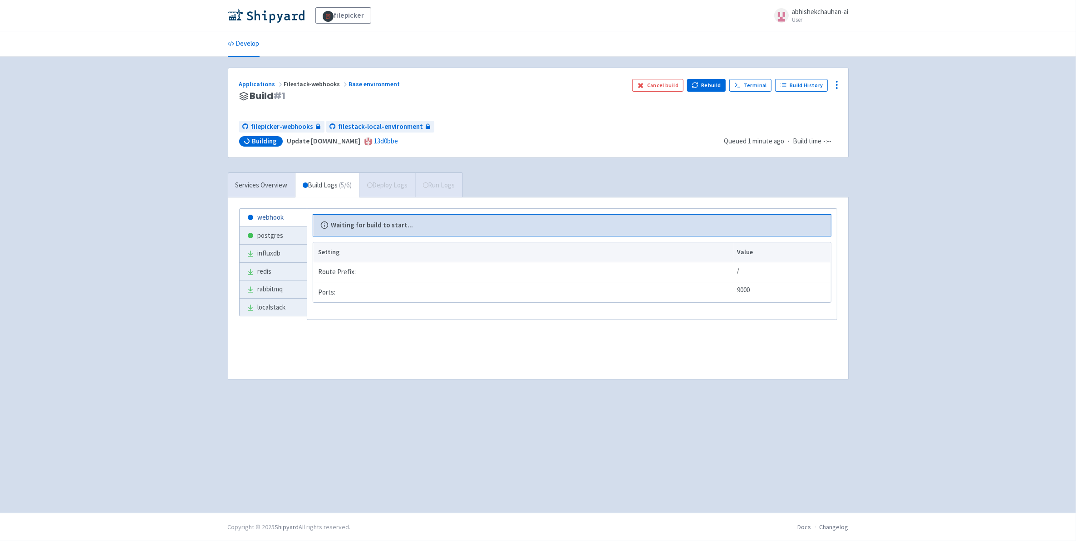
click at [284, 213] on link "webhook" at bounding box center [273, 218] width 67 height 18
click at [275, 236] on link "postgres" at bounding box center [273, 236] width 67 height 18
click at [282, 218] on link "webhook" at bounding box center [273, 218] width 67 height 18
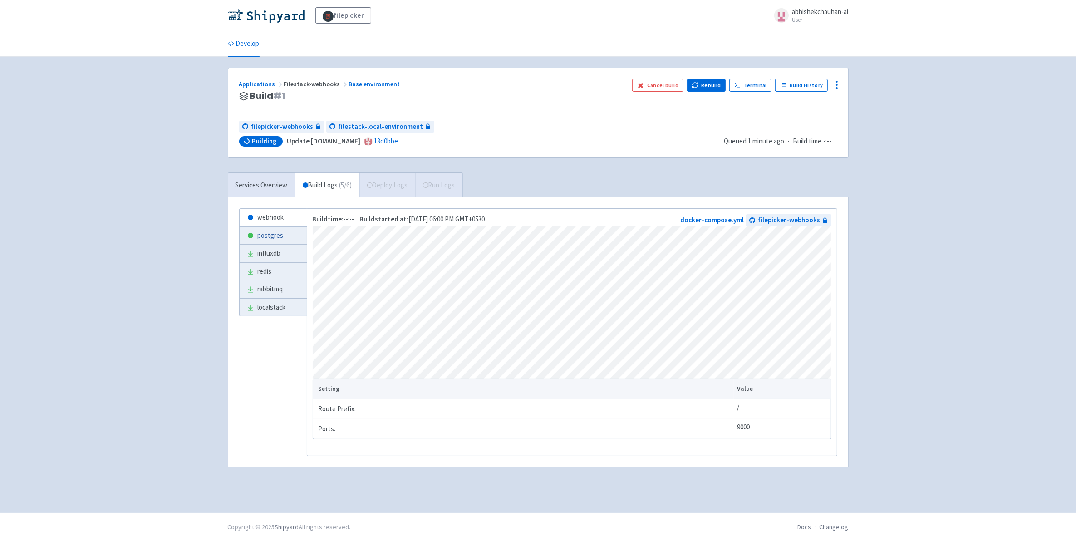
click at [280, 235] on link "postgres" at bounding box center [273, 236] width 67 height 18
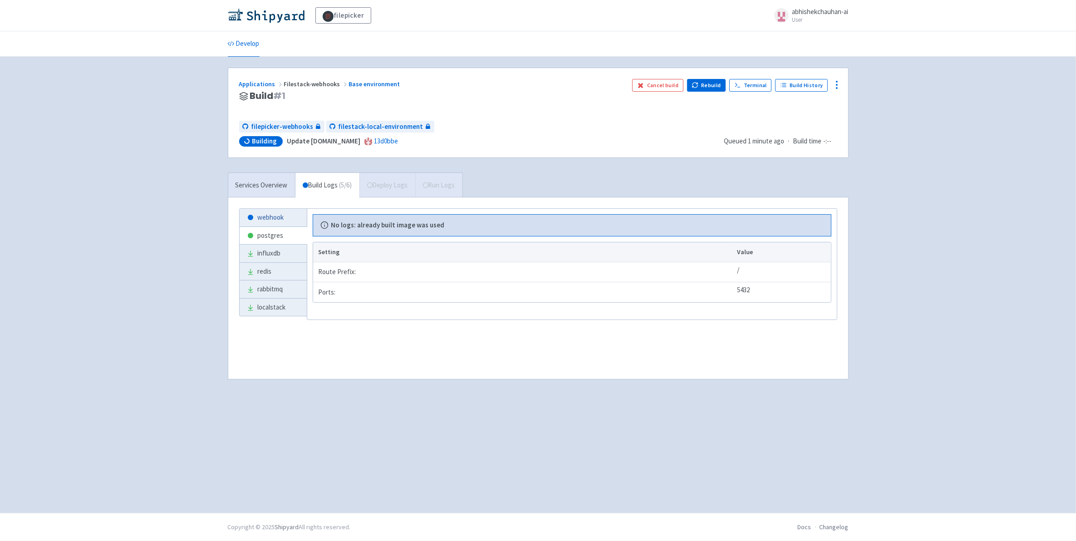
click at [280, 214] on link "webhook" at bounding box center [273, 218] width 67 height 18
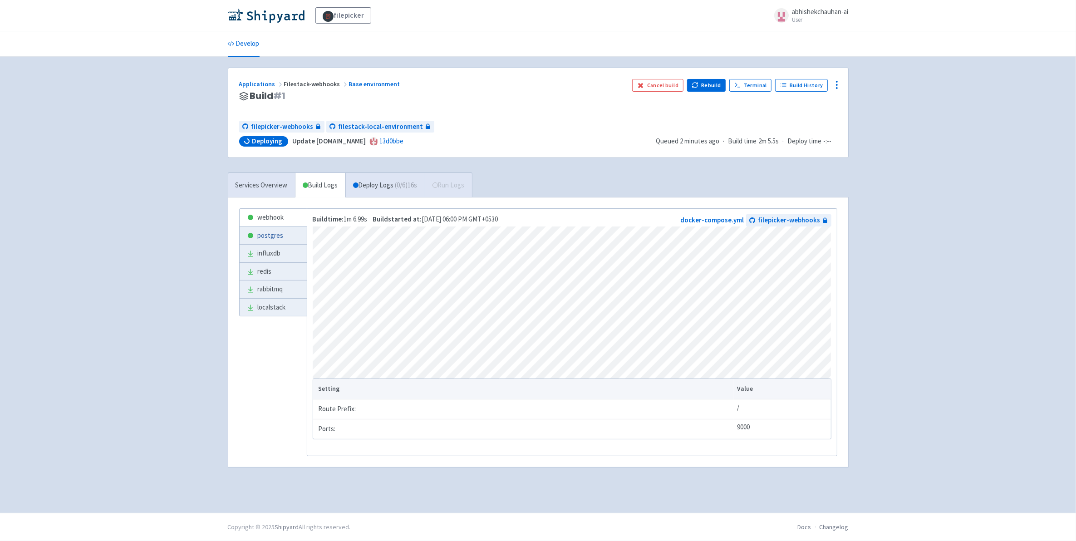
click at [287, 232] on link "postgres" at bounding box center [273, 236] width 67 height 18
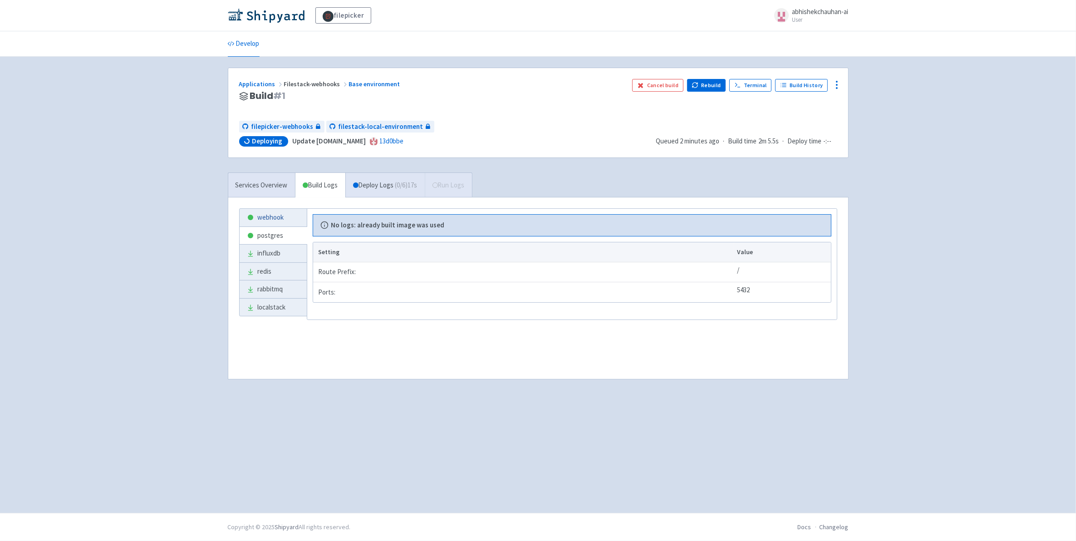
click at [276, 225] on link "webhook" at bounding box center [273, 218] width 67 height 18
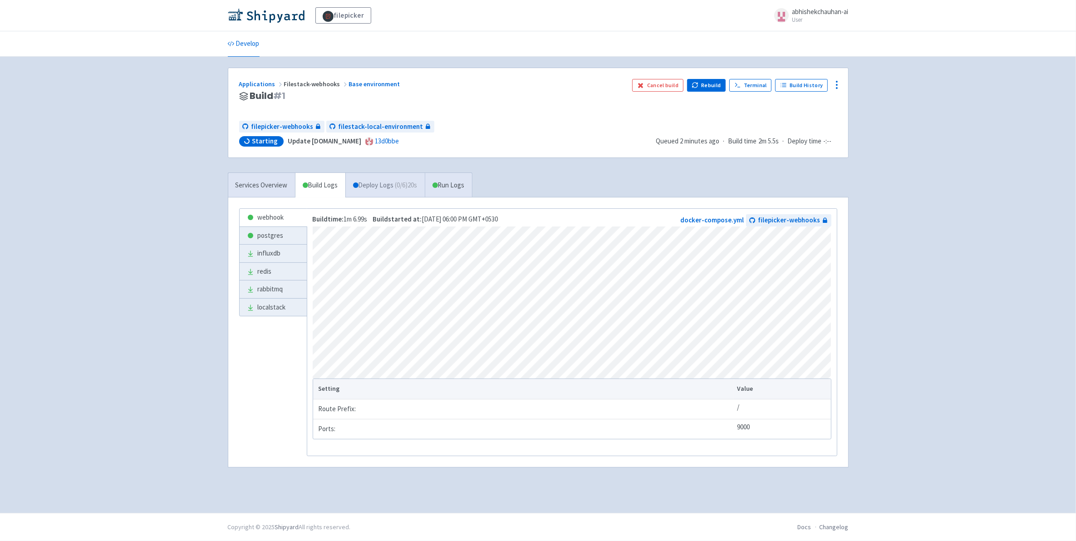
click at [382, 192] on link "Deploy Logs ( 0 / 6 ) 20s" at bounding box center [384, 185] width 79 height 25
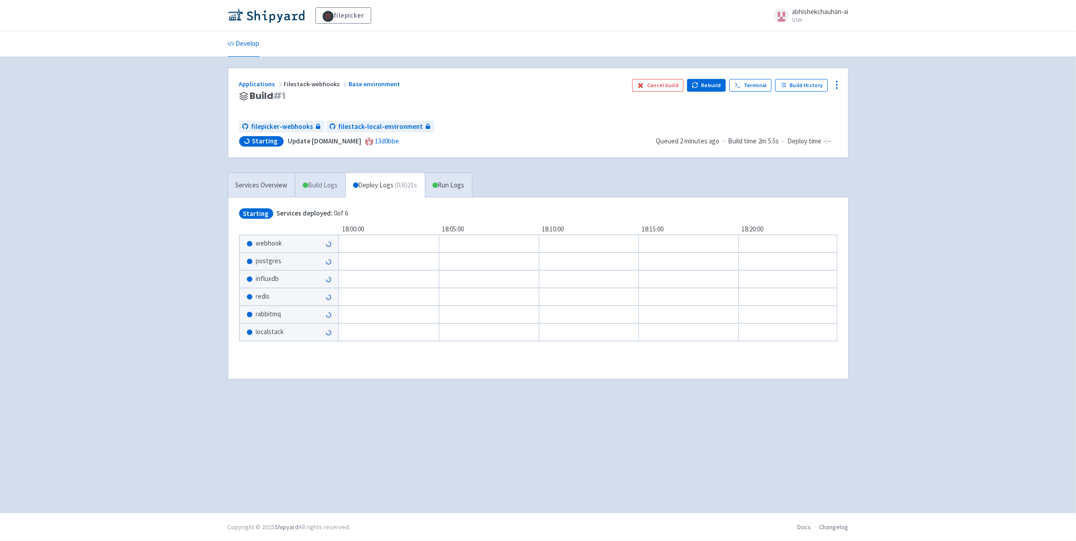
click at [312, 180] on link "Build Logs" at bounding box center [320, 185] width 50 height 25
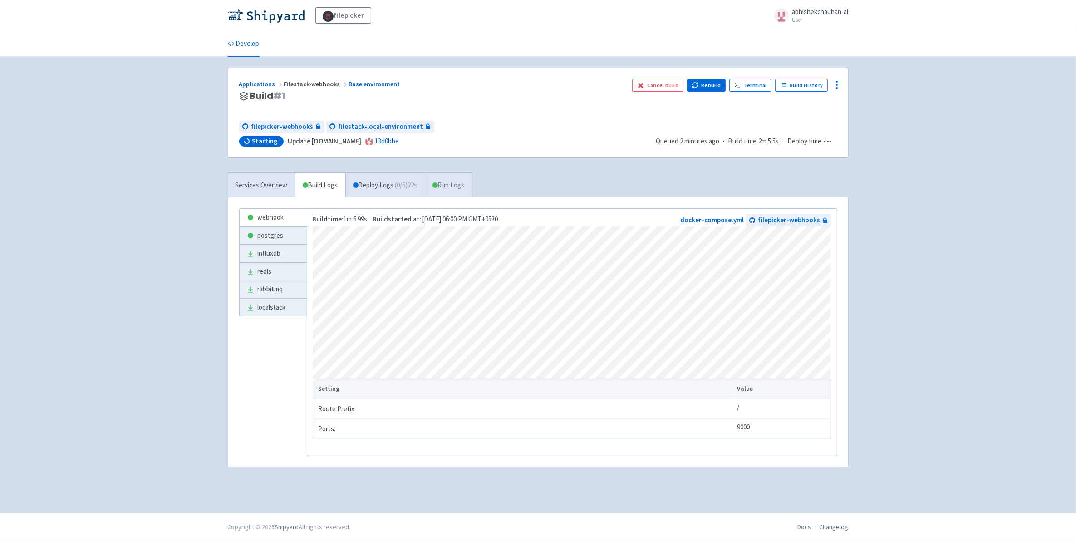
click at [452, 180] on link "Run Logs" at bounding box center [448, 185] width 47 height 25
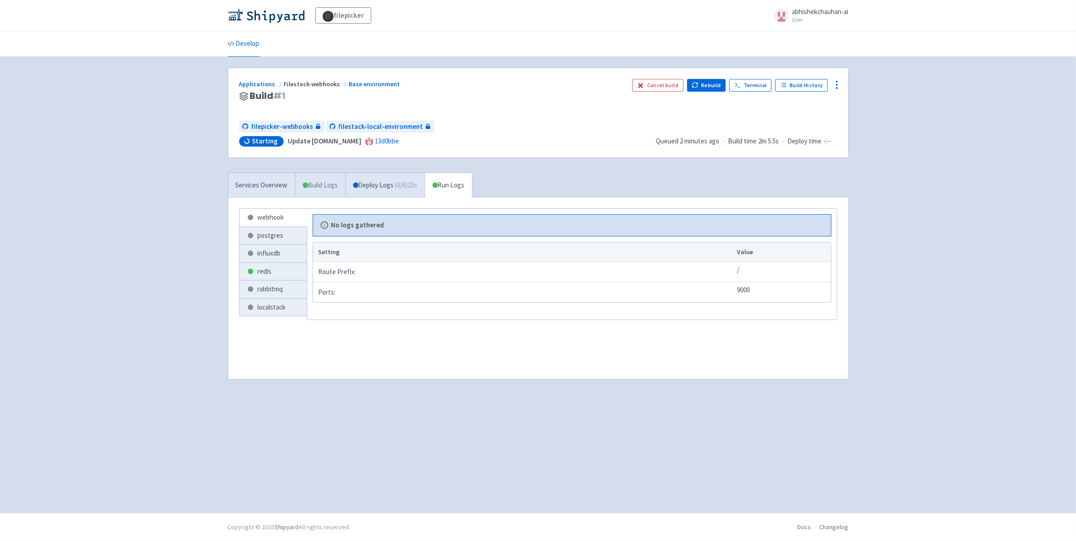
click at [315, 185] on link "Build Logs" at bounding box center [320, 185] width 50 height 25
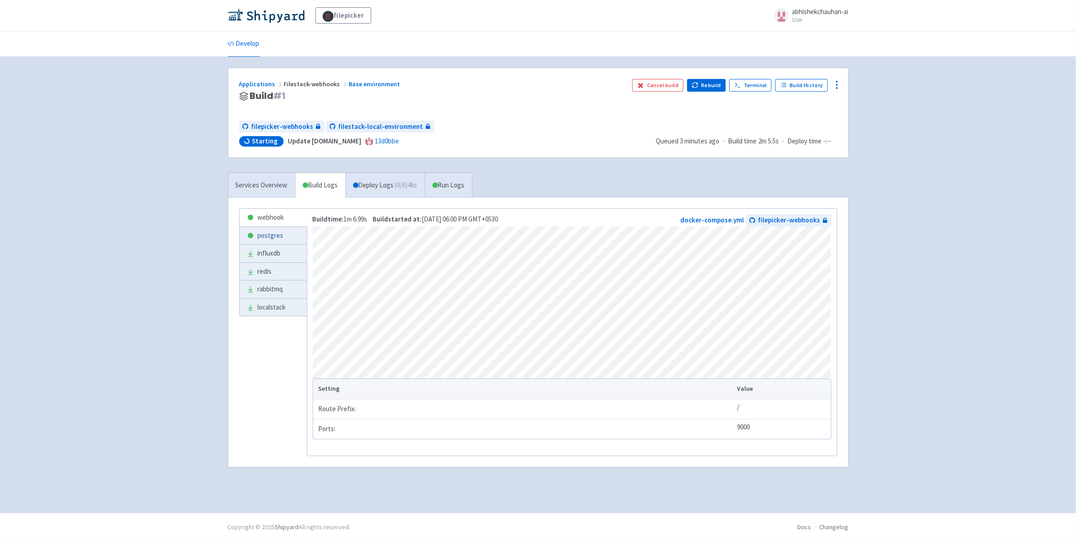
click at [287, 238] on link "postgres" at bounding box center [273, 236] width 67 height 18
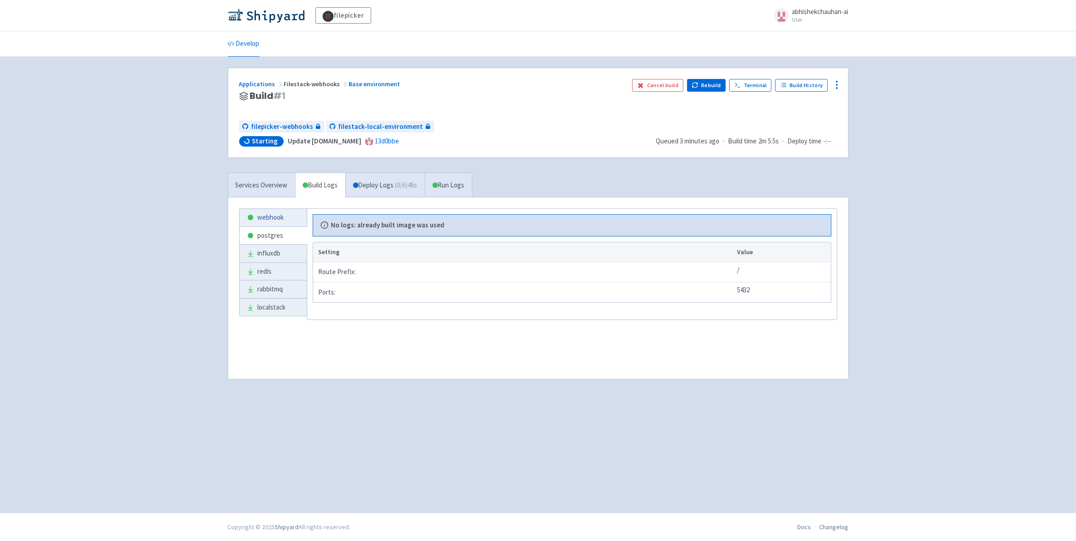
click at [285, 214] on link "webhook" at bounding box center [273, 218] width 67 height 18
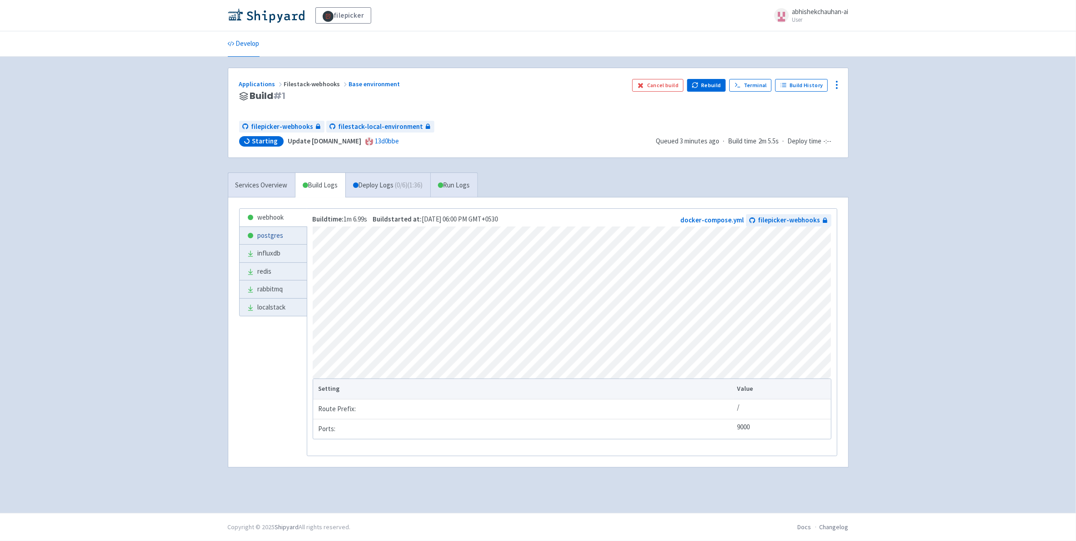
click at [287, 236] on link "postgres" at bounding box center [273, 236] width 67 height 18
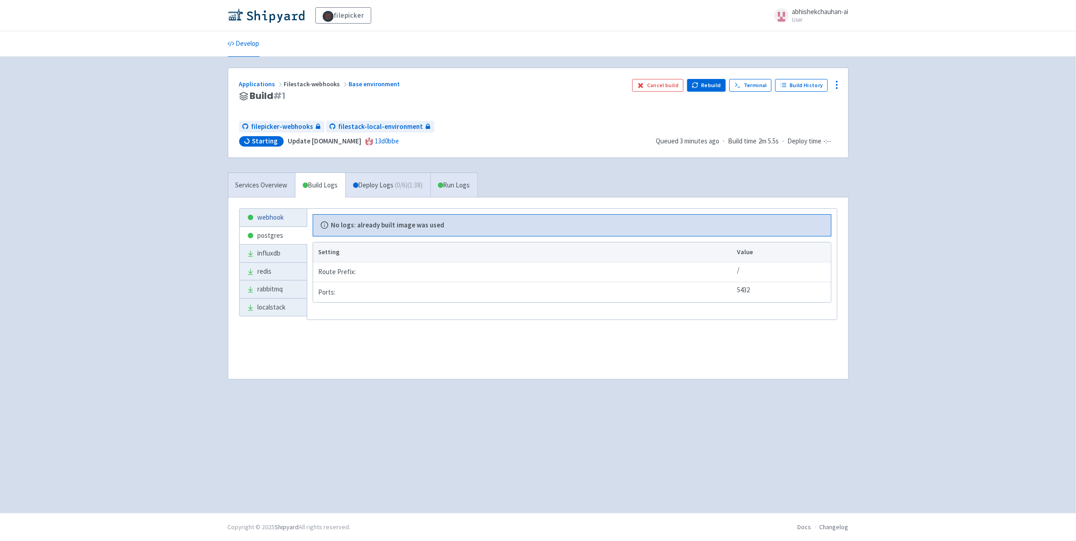
click at [283, 221] on link "webhook" at bounding box center [273, 218] width 67 height 18
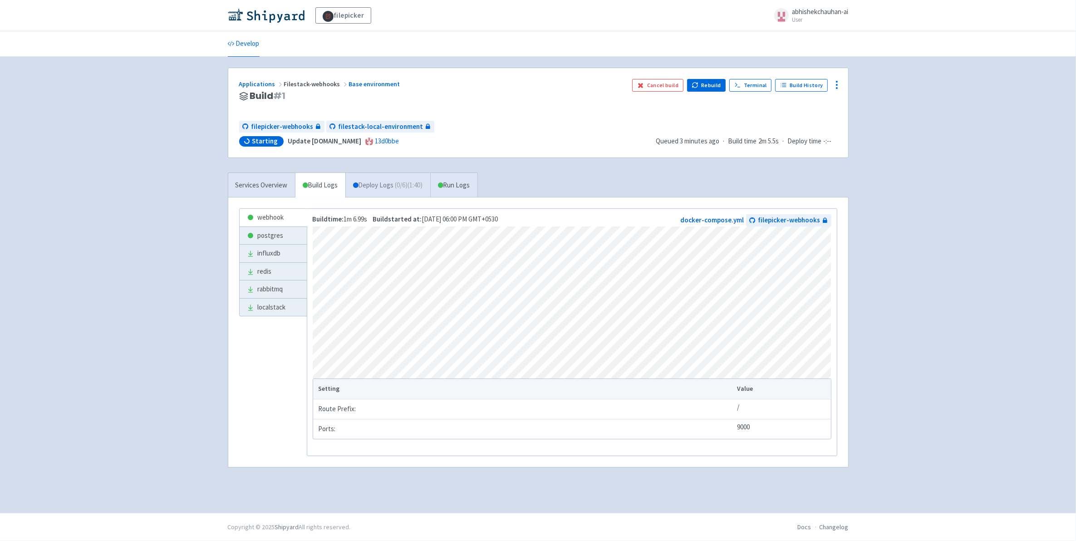
click at [418, 187] on span "( 0 / 6 ) (1:40)" at bounding box center [409, 185] width 28 height 10
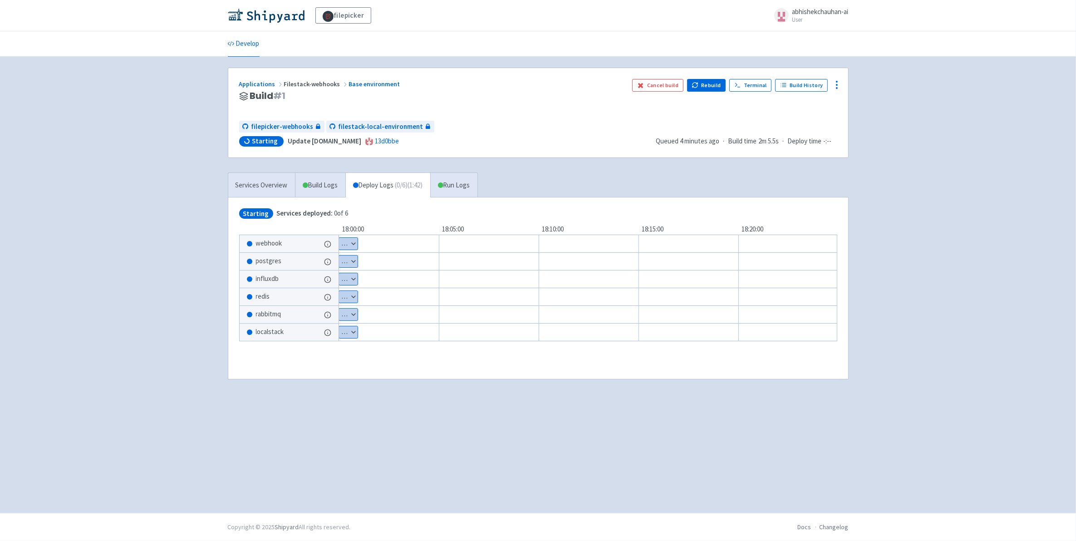
click at [355, 248] on button "Show details" at bounding box center [348, 244] width 19 height 12
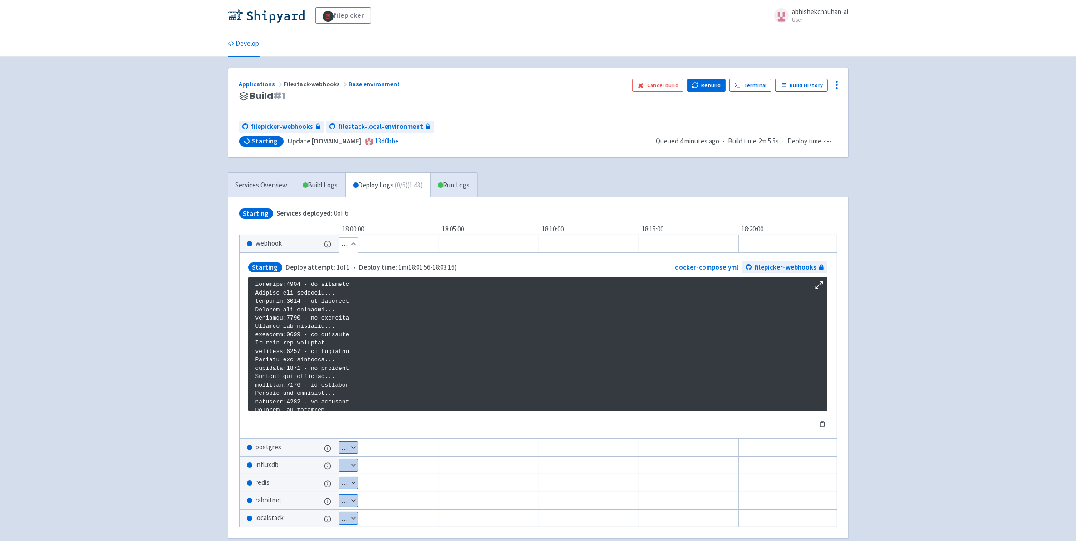
scroll to position [510, 0]
click at [355, 445] on button "Show details" at bounding box center [348, 448] width 19 height 12
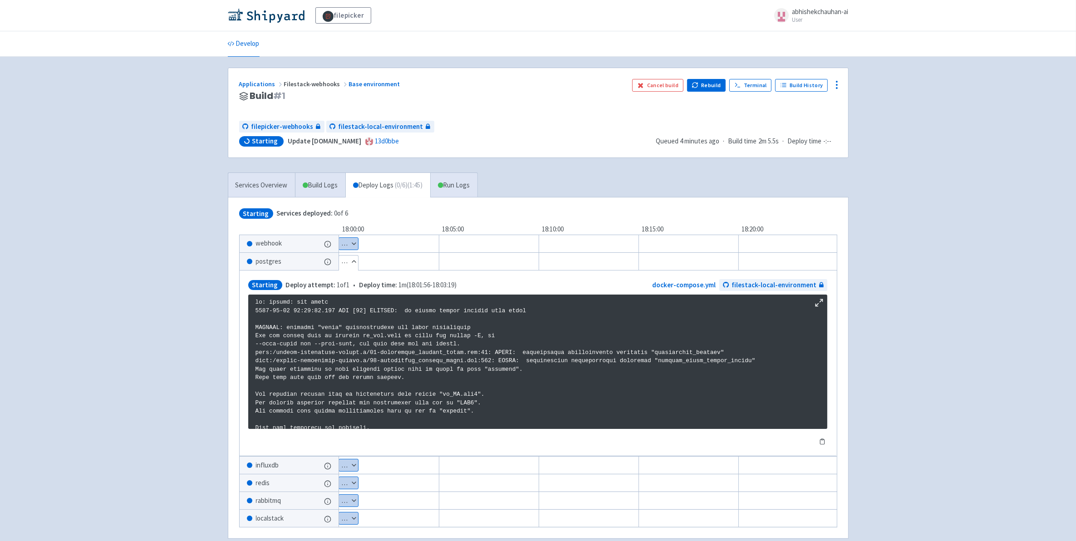
scroll to position [1550, 0]
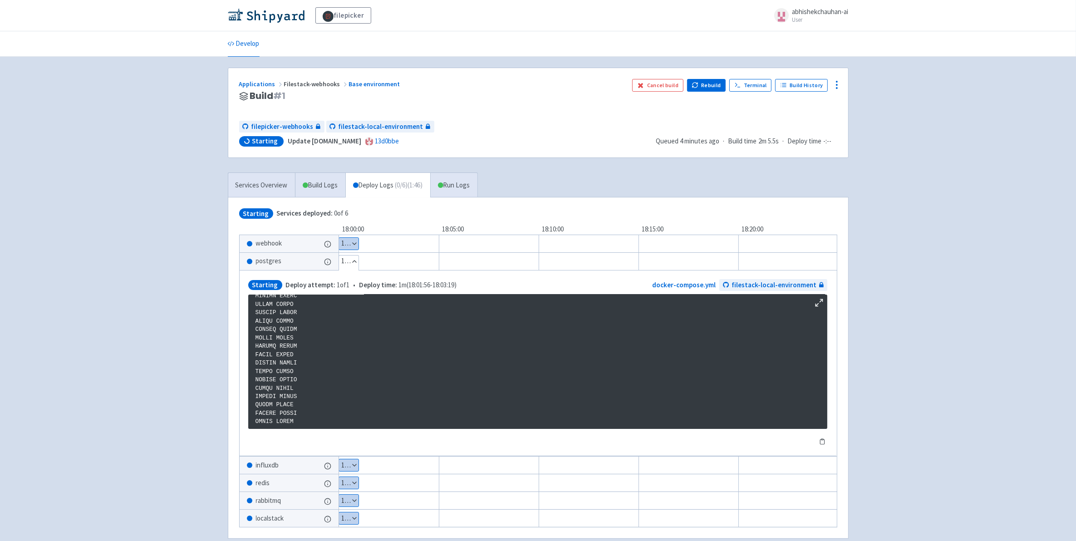
click at [352, 459] on div "Show details 1 / 1 ⋅ Starting" at bounding box center [600, 465] width 581 height 18
click at [355, 467] on button "Show details" at bounding box center [349, 465] width 20 height 12
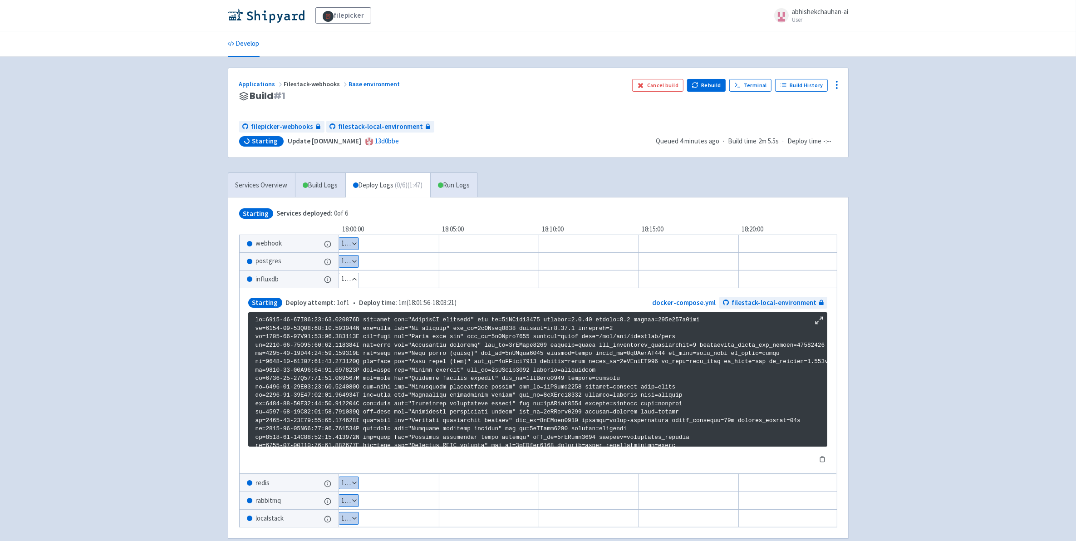
scroll to position [370, 0]
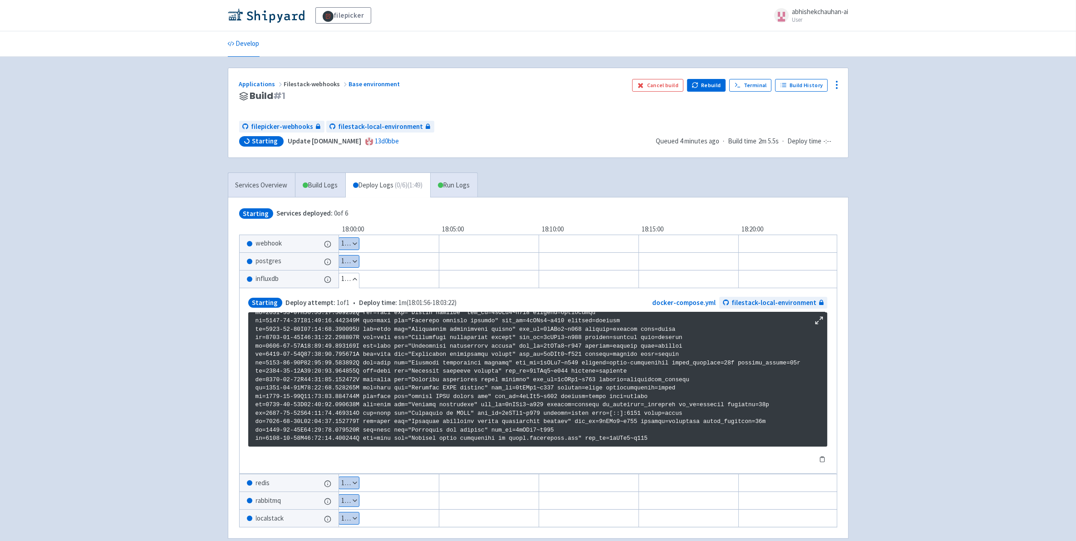
click at [354, 486] on button "Show details" at bounding box center [349, 483] width 20 height 12
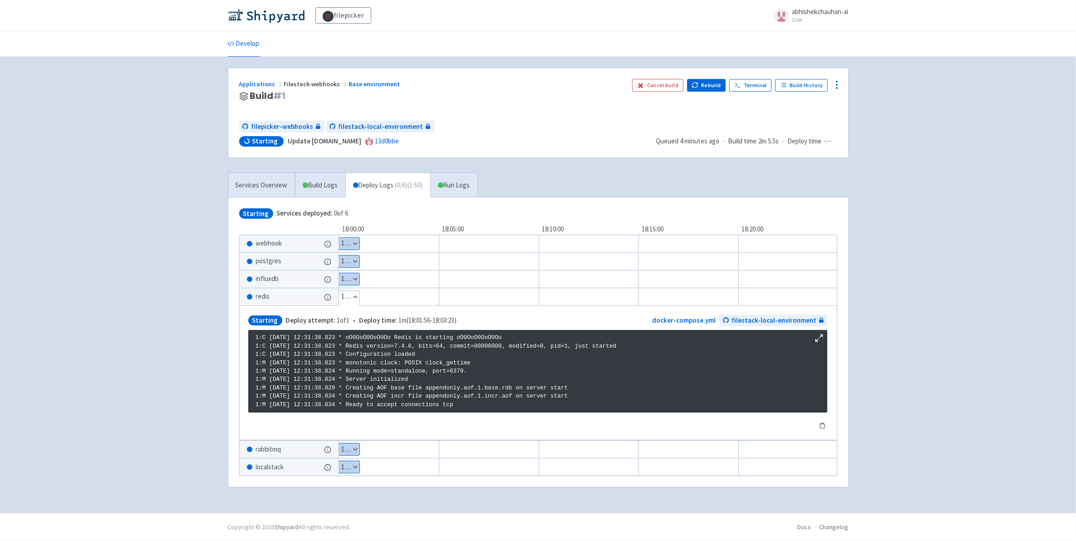
click at [350, 473] on button "Show details" at bounding box center [349, 467] width 20 height 12
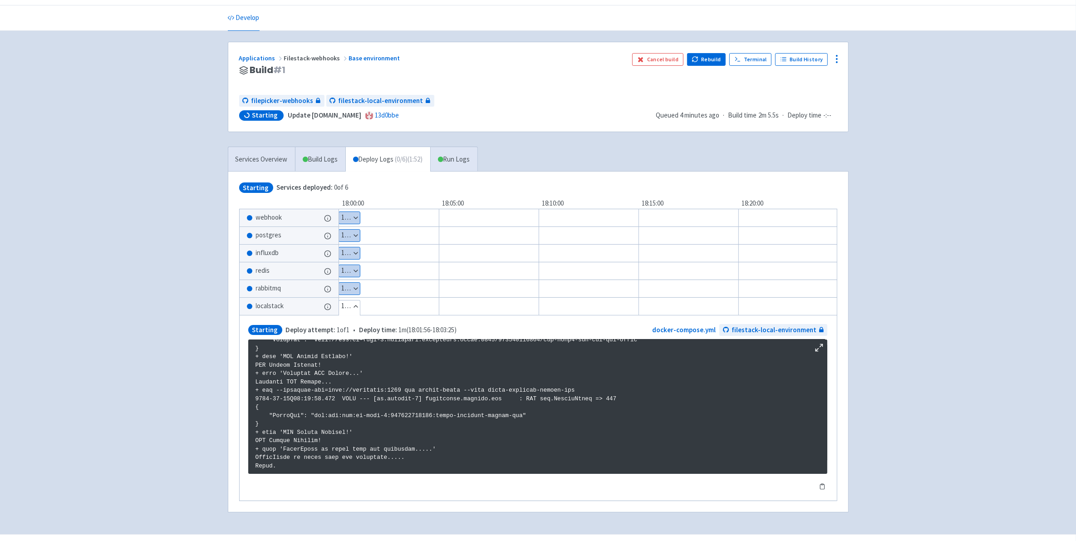
scroll to position [51, 0]
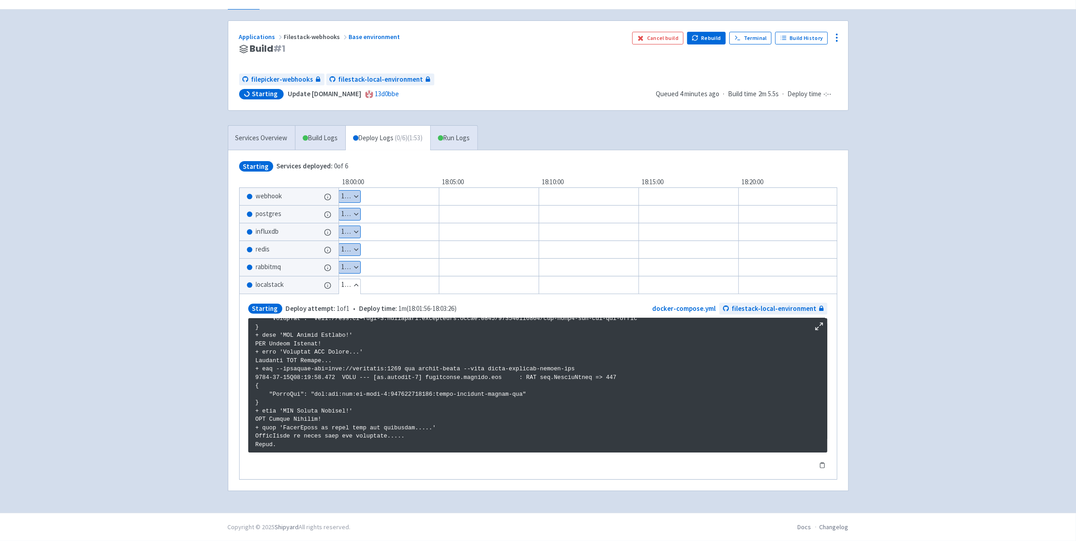
click at [348, 262] on button "Show details" at bounding box center [349, 267] width 21 height 12
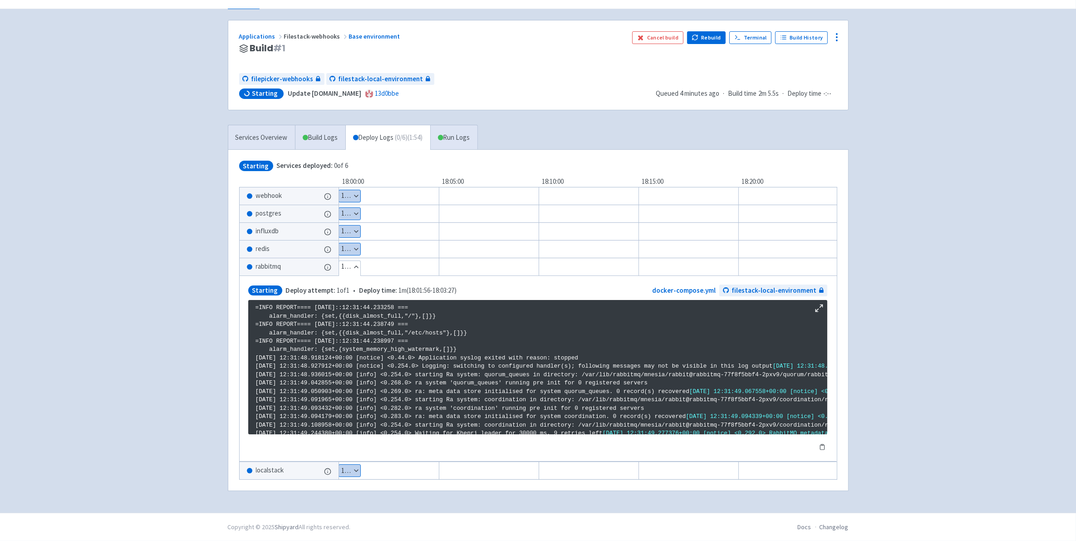
scroll to position [1552, 0]
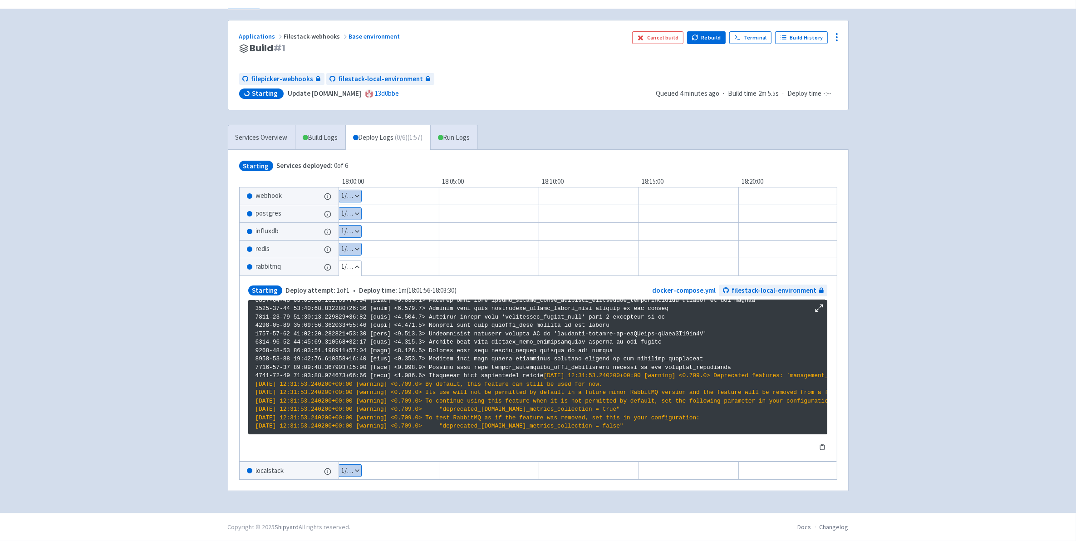
click at [354, 243] on button "Show details" at bounding box center [350, 249] width 22 height 12
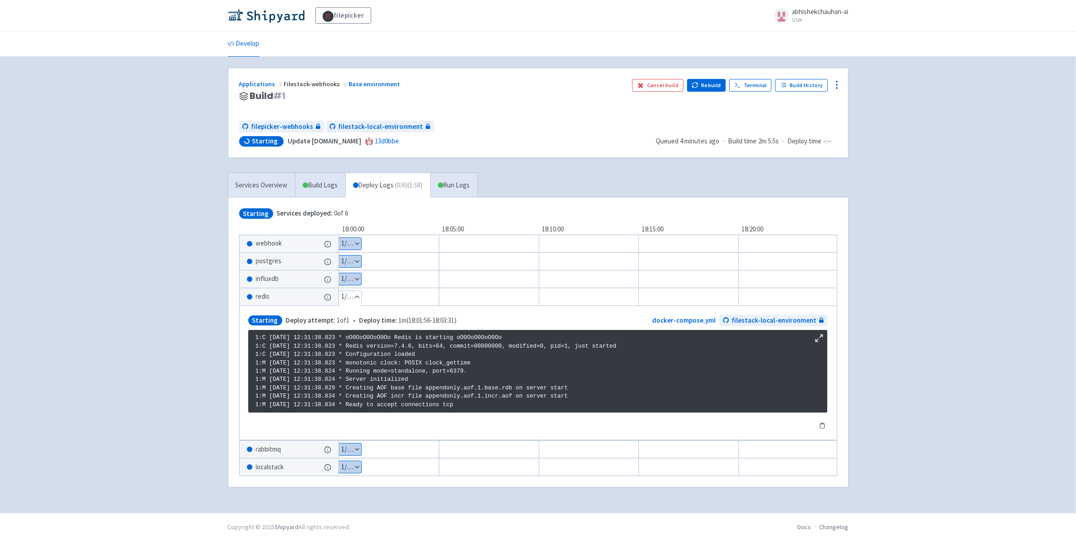
click at [353, 262] on button "Show details" at bounding box center [350, 262] width 22 height 12
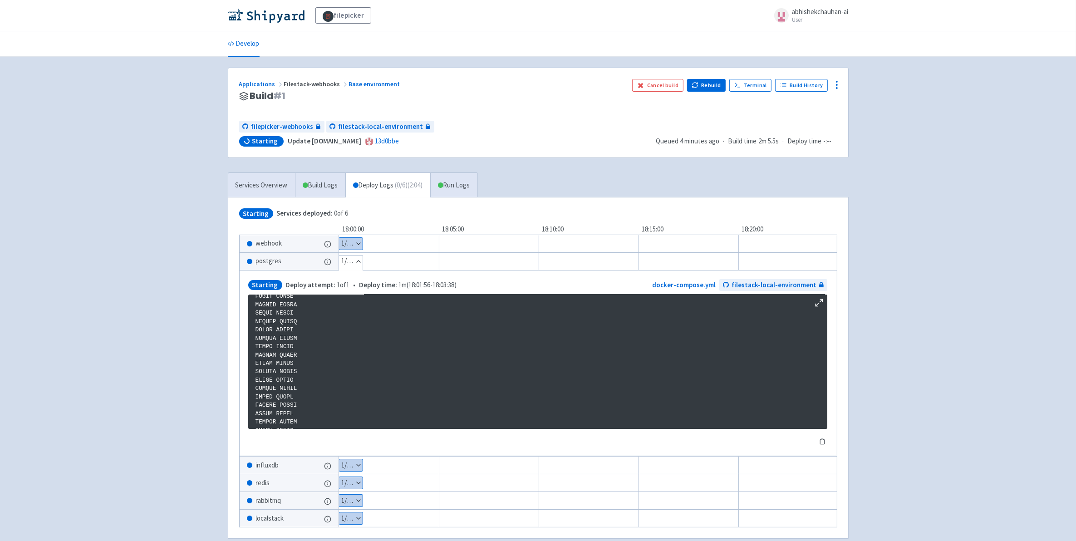
scroll to position [1550, 0]
click at [466, 189] on link "Run Logs" at bounding box center [453, 185] width 47 height 25
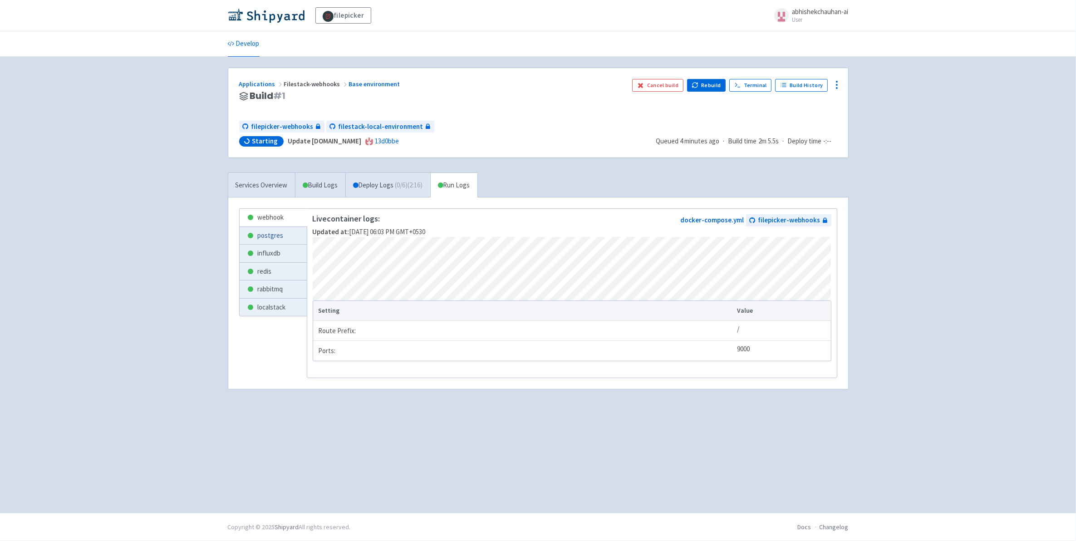
click at [270, 241] on link "postgres" at bounding box center [273, 236] width 67 height 18
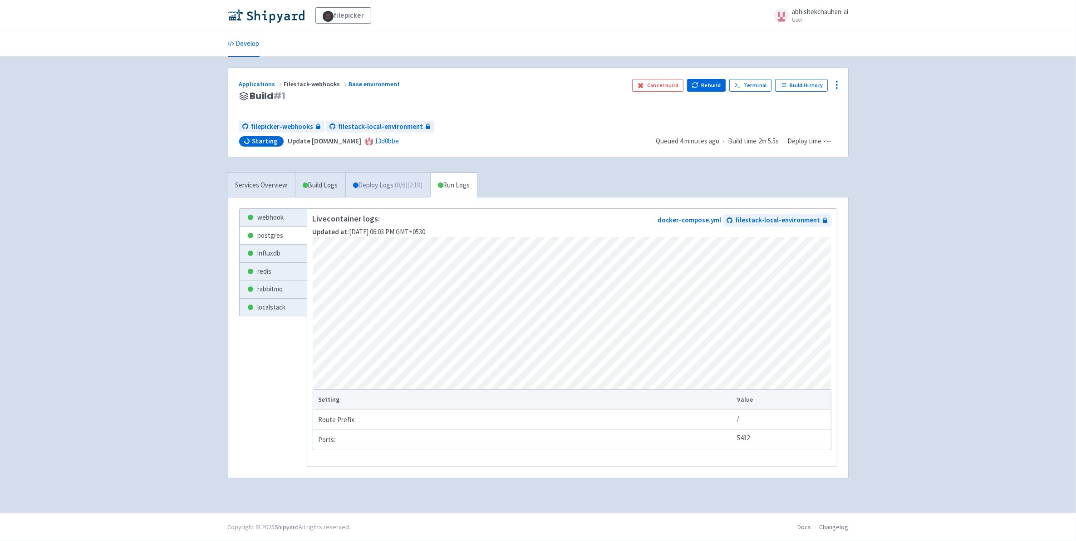
click at [402, 182] on span "( 0 / 6 ) (2:19)" at bounding box center [409, 185] width 28 height 10
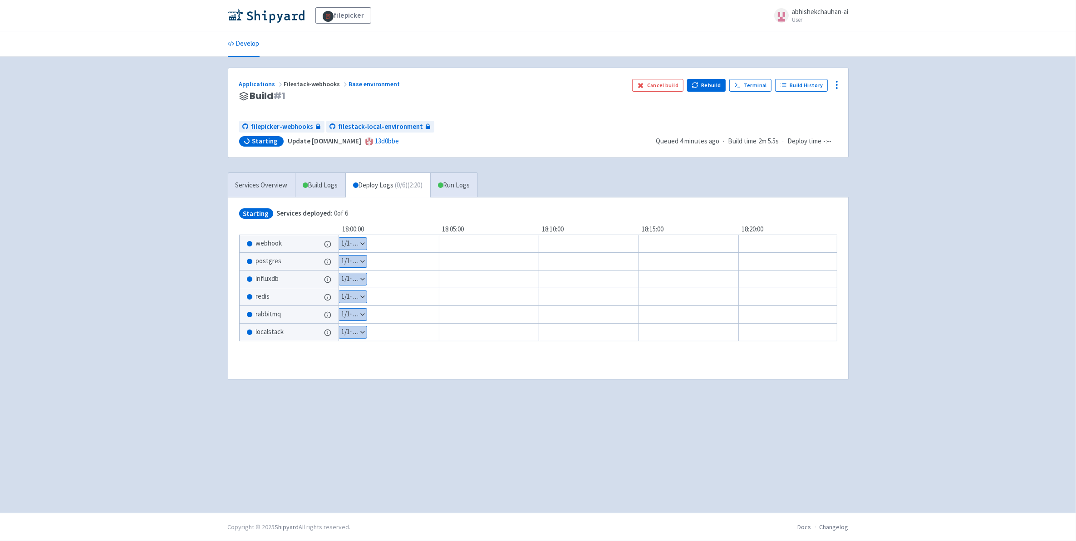
click at [300, 271] on div "influxdb" at bounding box center [289, 278] width 99 height 17
click at [355, 261] on button "Show details" at bounding box center [353, 262] width 28 height 12
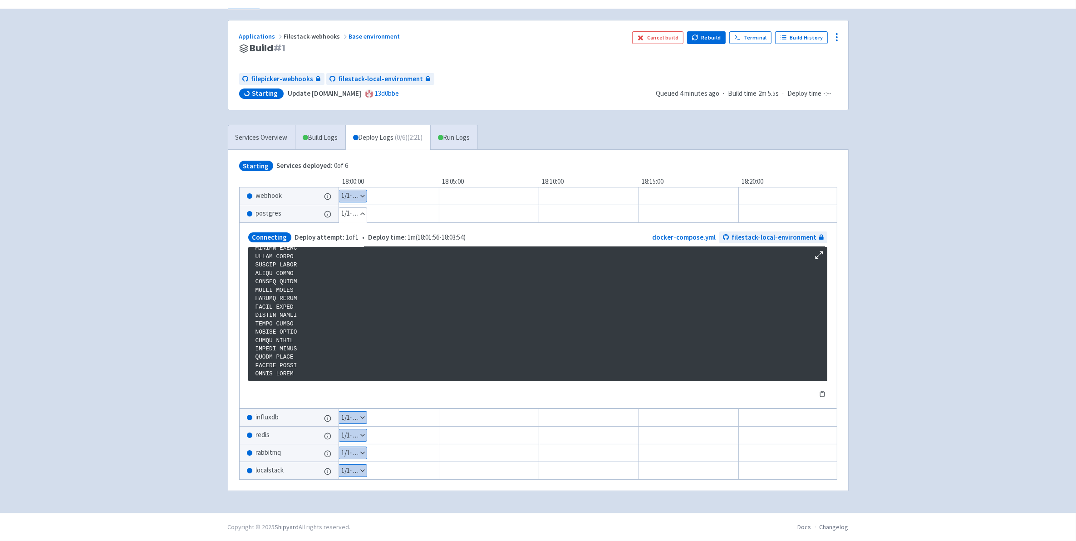
scroll to position [51, 0]
click at [307, 192] on div "webhook" at bounding box center [289, 195] width 99 height 17
click at [355, 200] on div "Show details 1 / 1 ⋅ Starting" at bounding box center [353, 196] width 29 height 13
click at [355, 194] on button "Show details" at bounding box center [353, 196] width 29 height 12
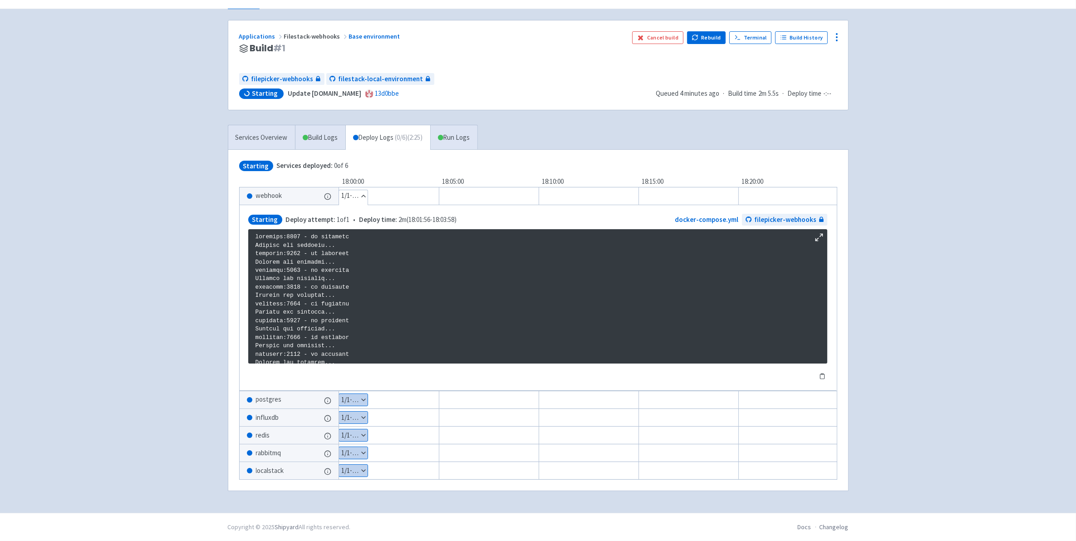
scroll to position [845, 0]
click at [461, 126] on link "Run Logs" at bounding box center [453, 137] width 47 height 25
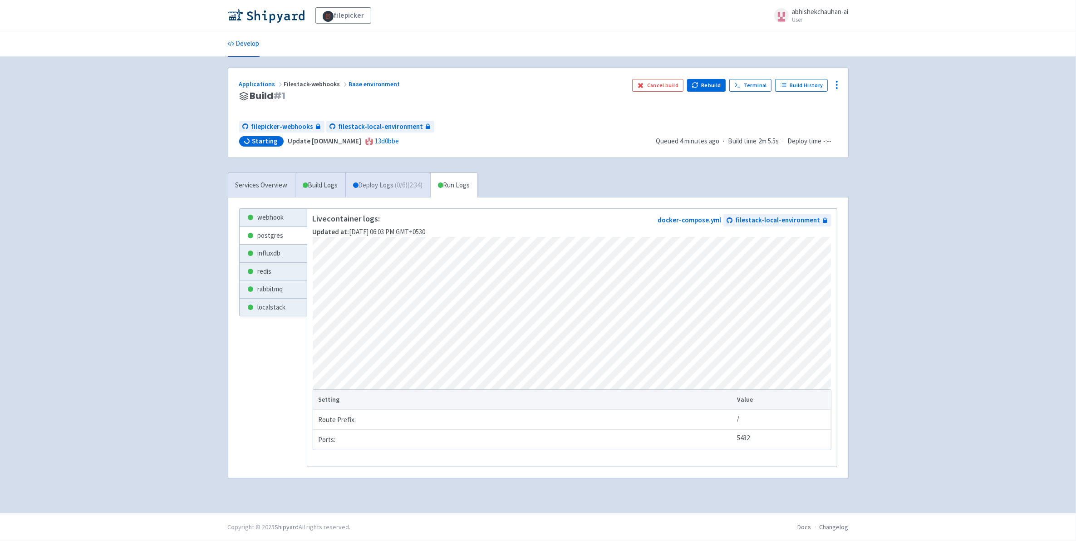
click at [381, 193] on link "Deploy Logs ( 0 / 6 ) (2:34)" at bounding box center [387, 185] width 85 height 25
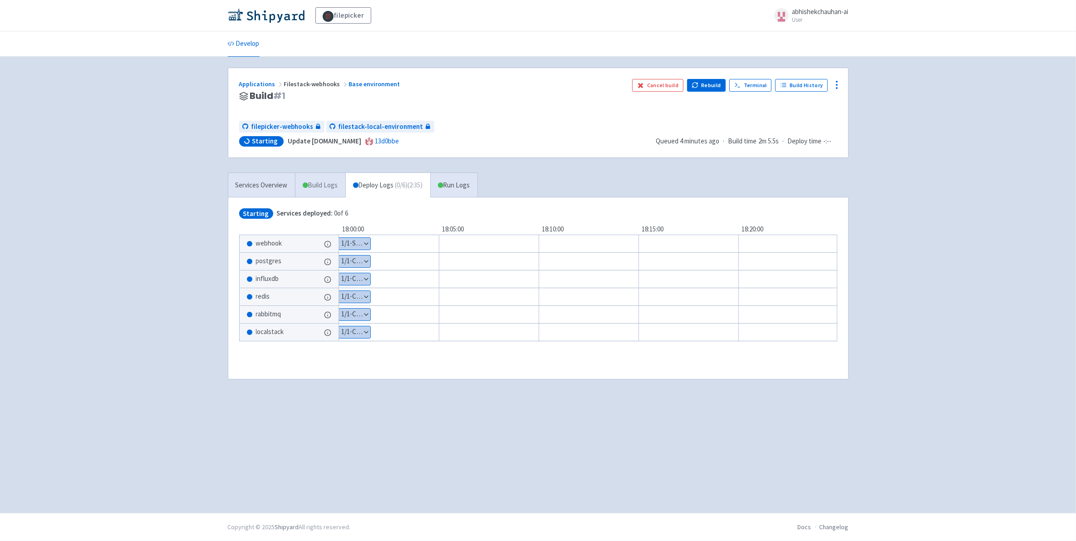
click at [330, 188] on link "Build Logs" at bounding box center [320, 185] width 50 height 25
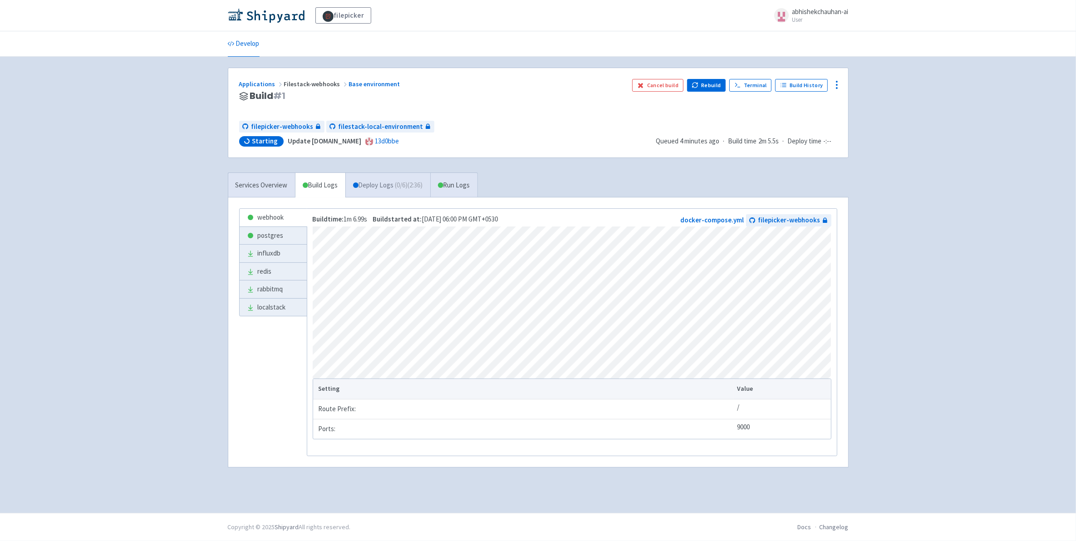
click at [371, 182] on link "Deploy Logs ( 0 / 6 ) (2:36)" at bounding box center [387, 185] width 85 height 25
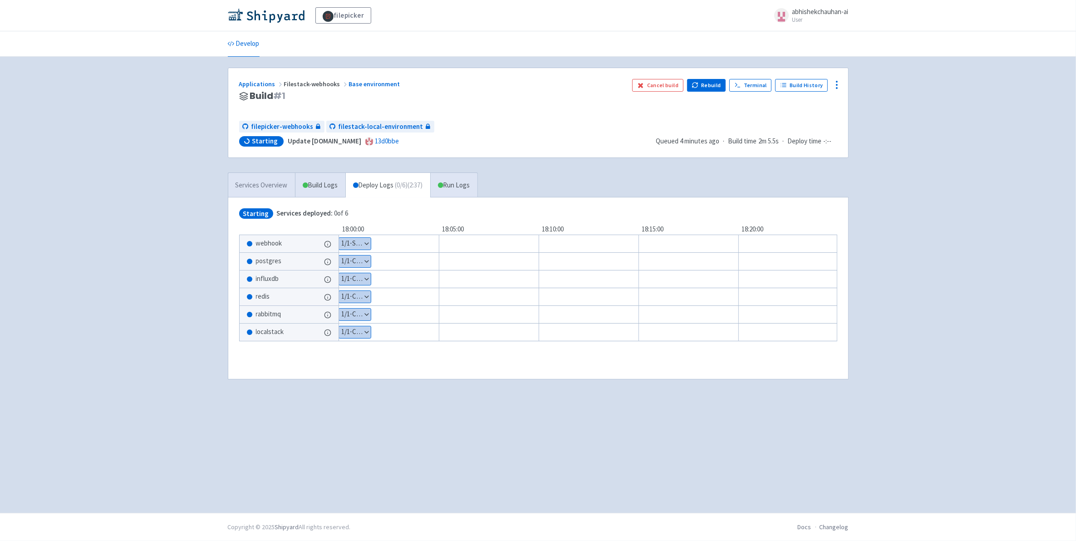
click at [265, 179] on link "Services Overview" at bounding box center [261, 185] width 67 height 25
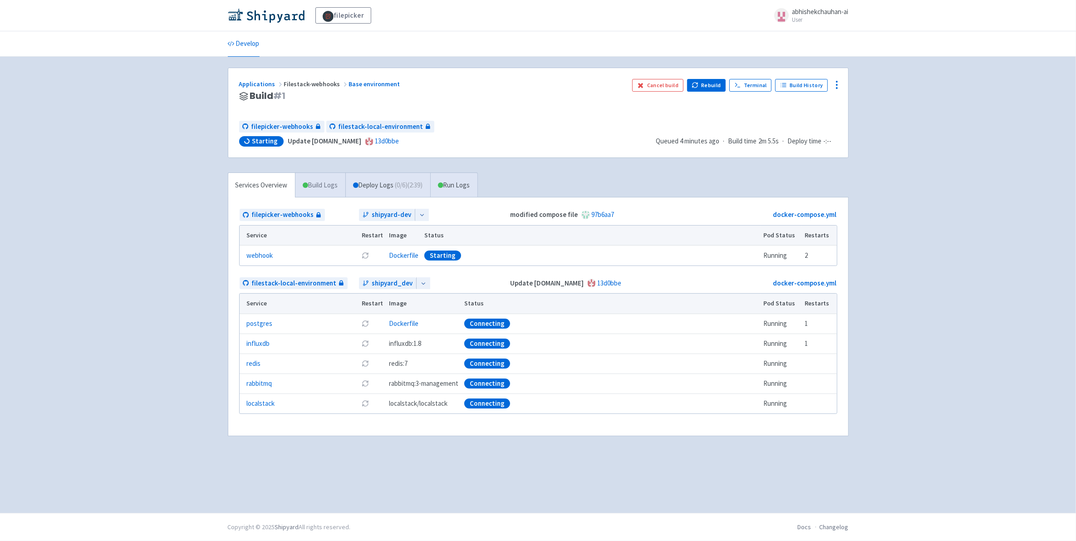
click at [336, 178] on link "Build Logs" at bounding box center [320, 185] width 50 height 25
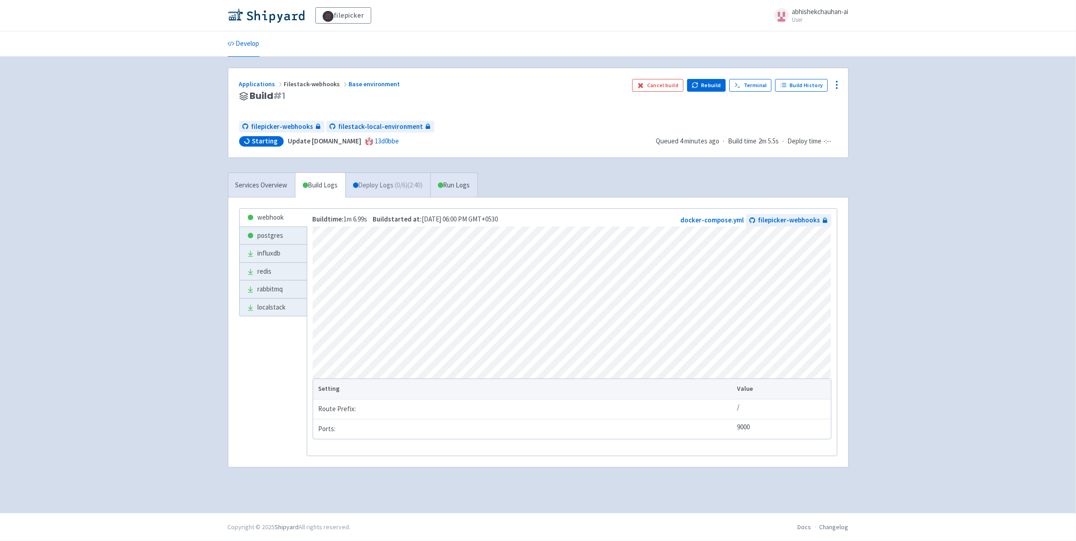
click at [419, 185] on span "( 0 / 6 ) (2:40)" at bounding box center [409, 185] width 28 height 10
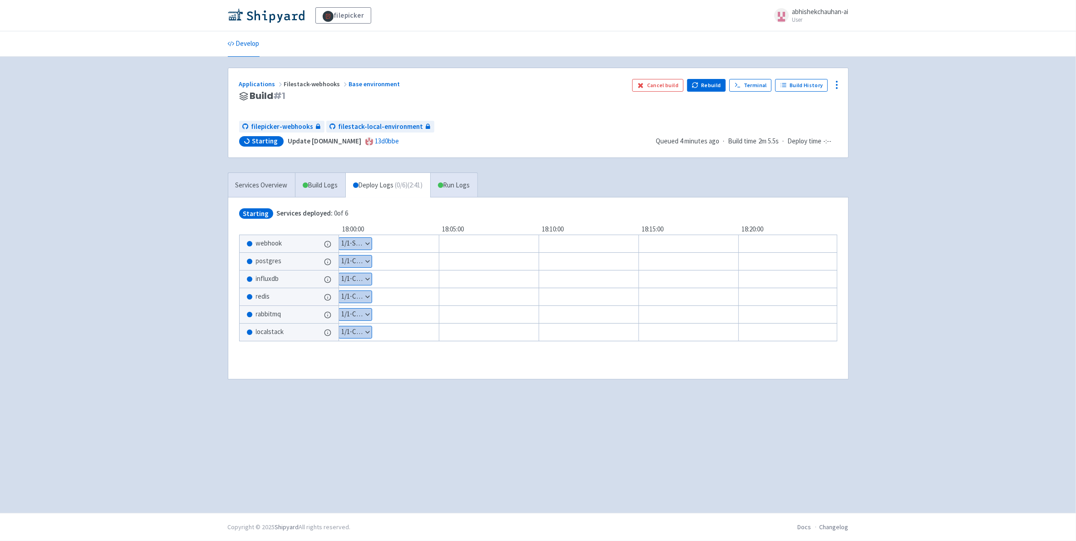
click at [363, 244] on button "Show details" at bounding box center [355, 244] width 33 height 12
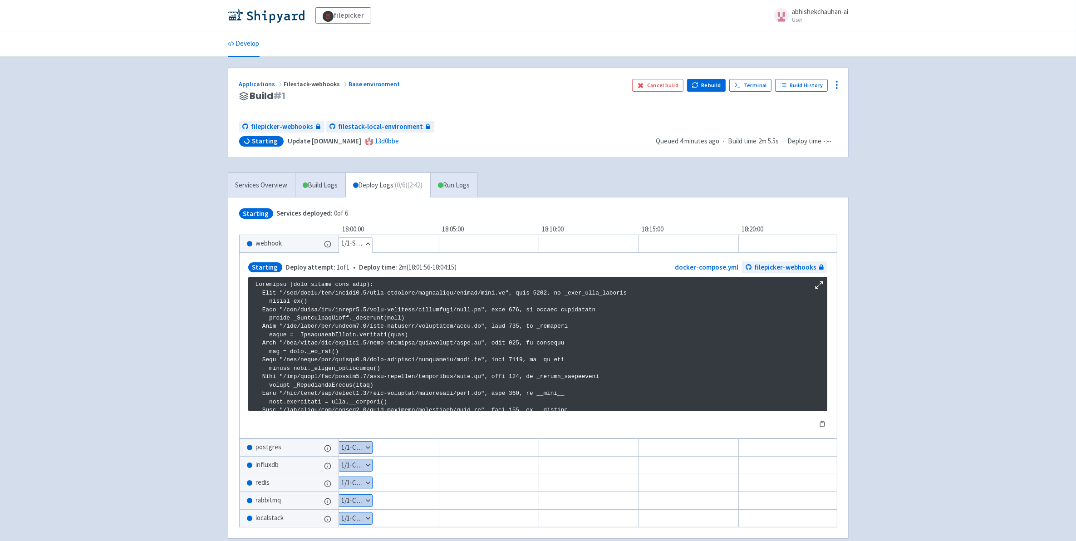
scroll to position [1550, 0]
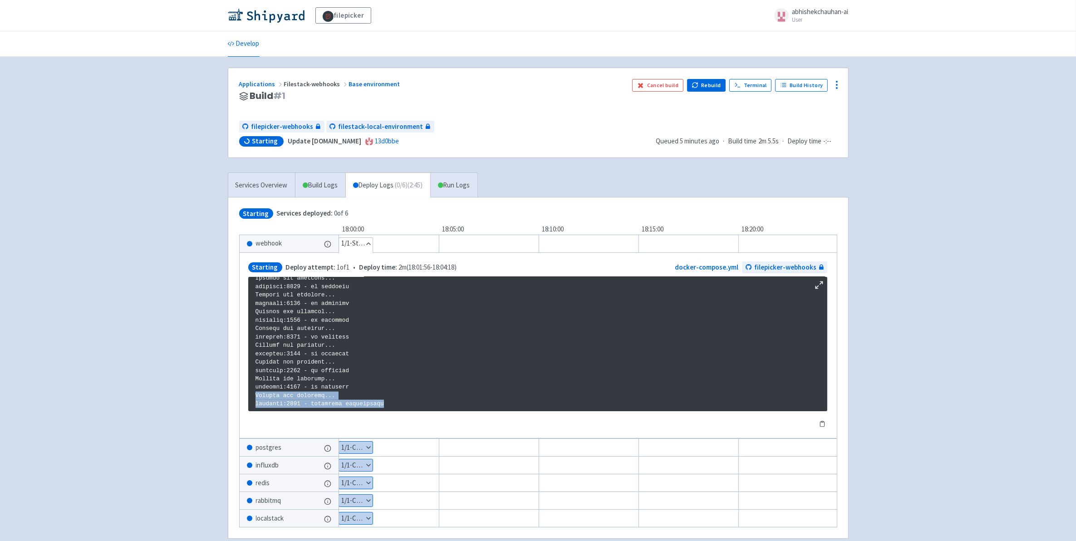
drag, startPoint x: 378, startPoint y: 403, endPoint x: 256, endPoint y: 398, distance: 121.3
drag, startPoint x: 256, startPoint y: 398, endPoint x: 366, endPoint y: 339, distance: 124.3
click at [364, 246] on button "Hide details" at bounding box center [356, 244] width 34 height 12
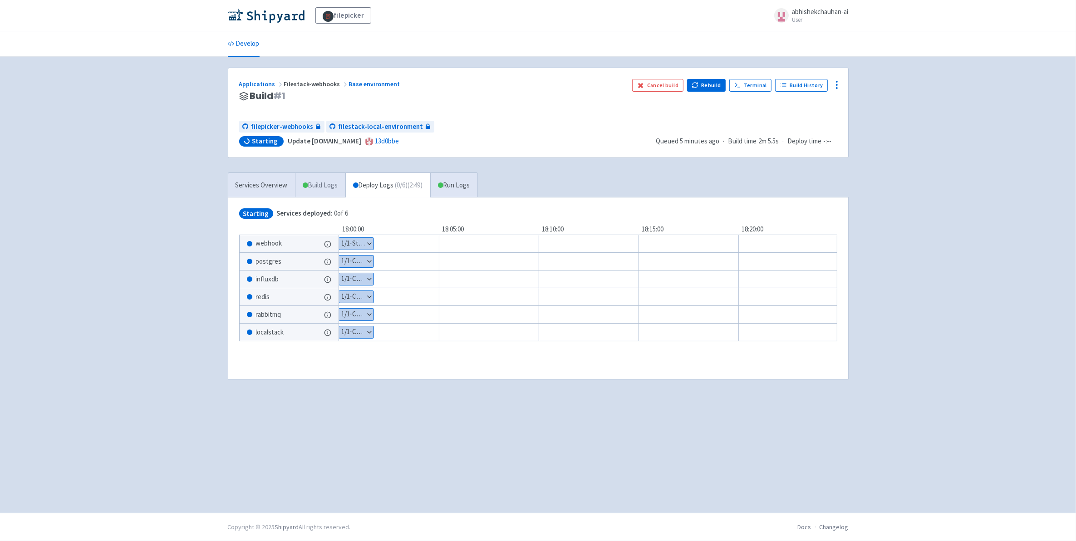
click at [316, 189] on link "Build Logs" at bounding box center [320, 185] width 50 height 25
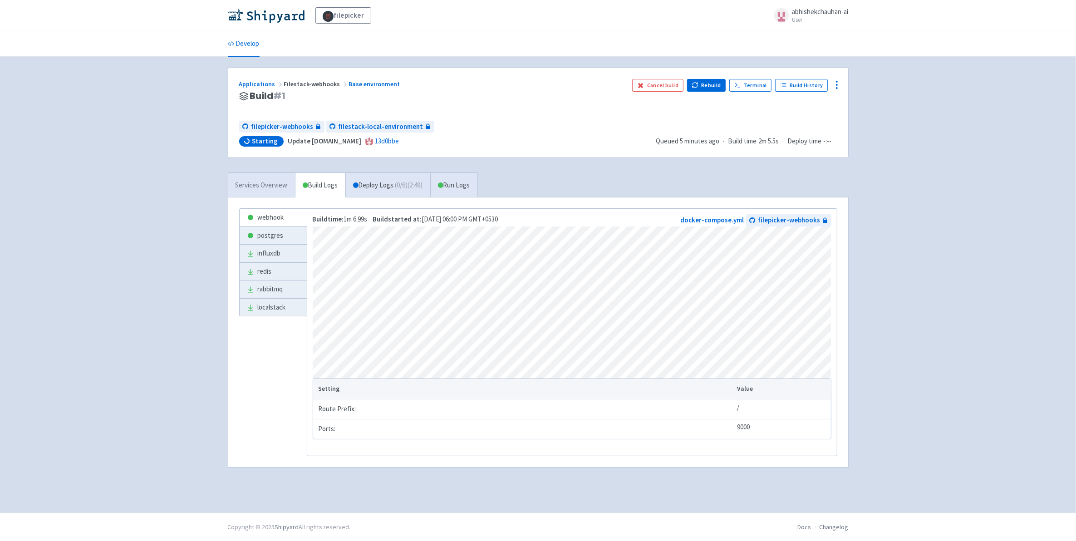
click at [252, 187] on link "Services Overview" at bounding box center [261, 185] width 67 height 25
